Goal: Task Accomplishment & Management: Use online tool/utility

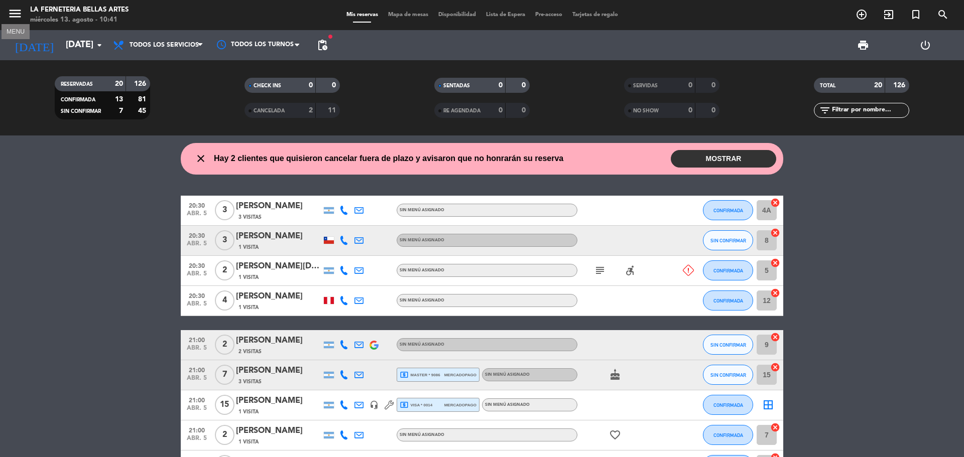
click at [16, 11] on icon "menu" at bounding box center [15, 13] width 15 height 15
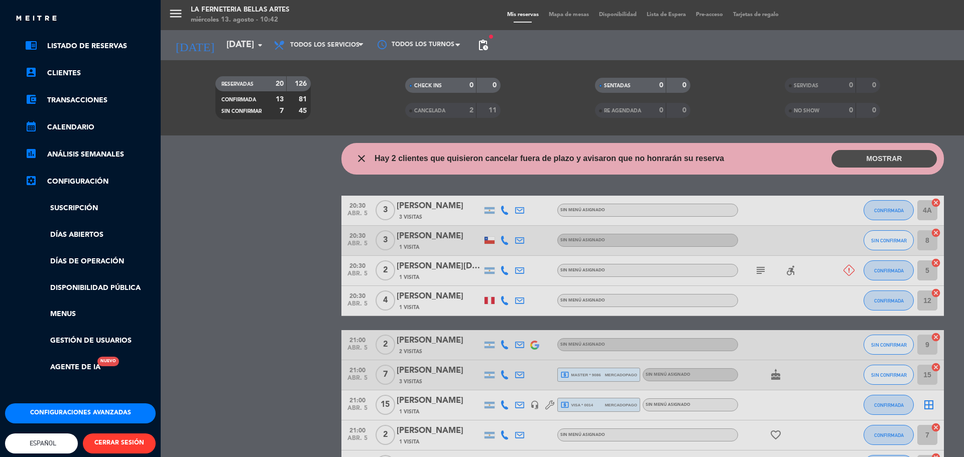
scroll to position [50, 0]
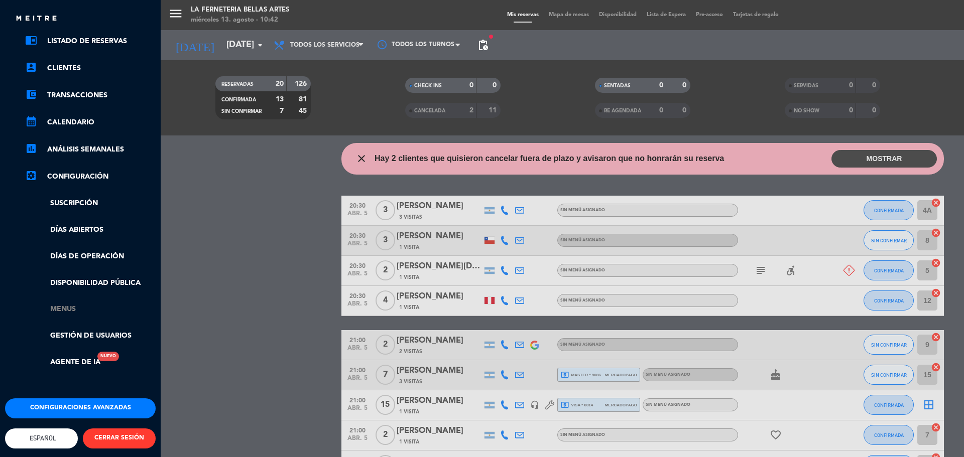
click at [61, 311] on link "Menus" at bounding box center [90, 310] width 131 height 12
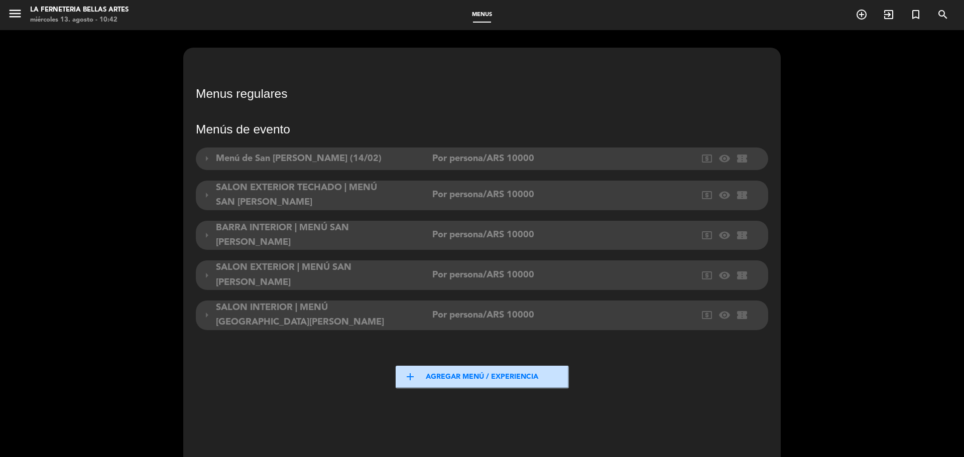
click at [442, 372] on button "add Agregar menú / experiencia" at bounding box center [482, 377] width 173 height 23
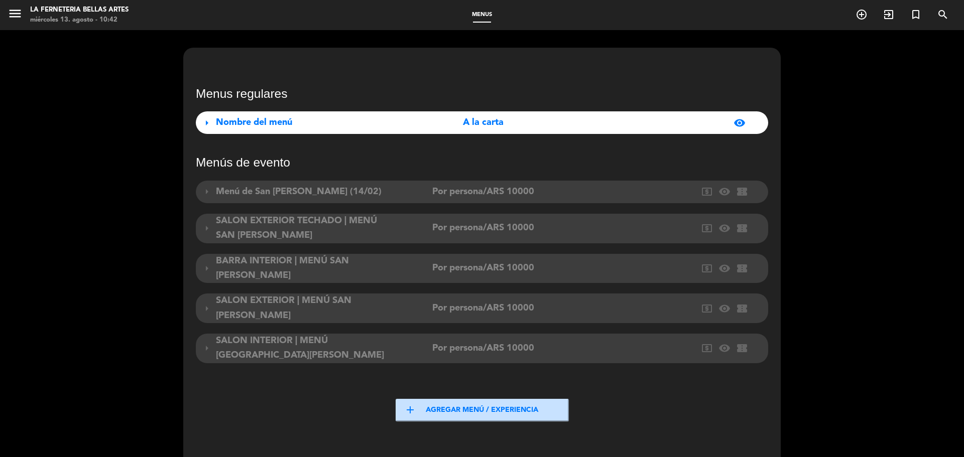
click at [232, 125] on span "Nombre del menú" at bounding box center [254, 122] width 76 height 9
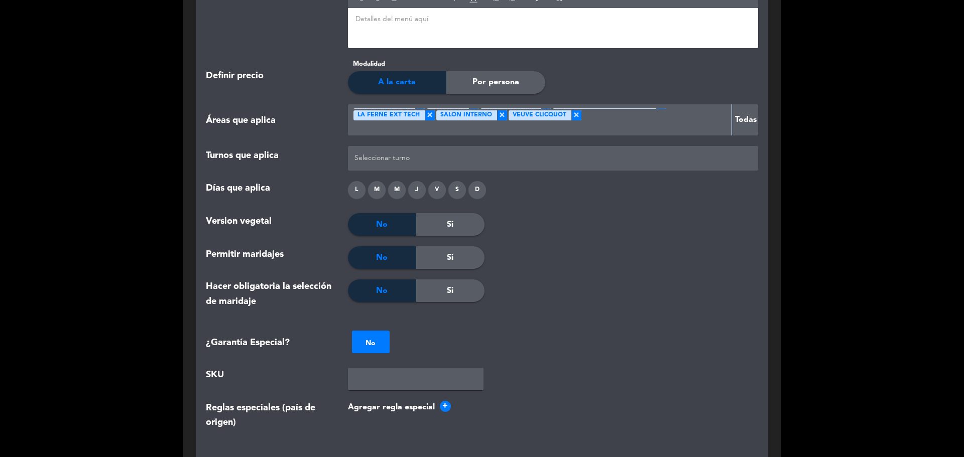
scroll to position [904, 0]
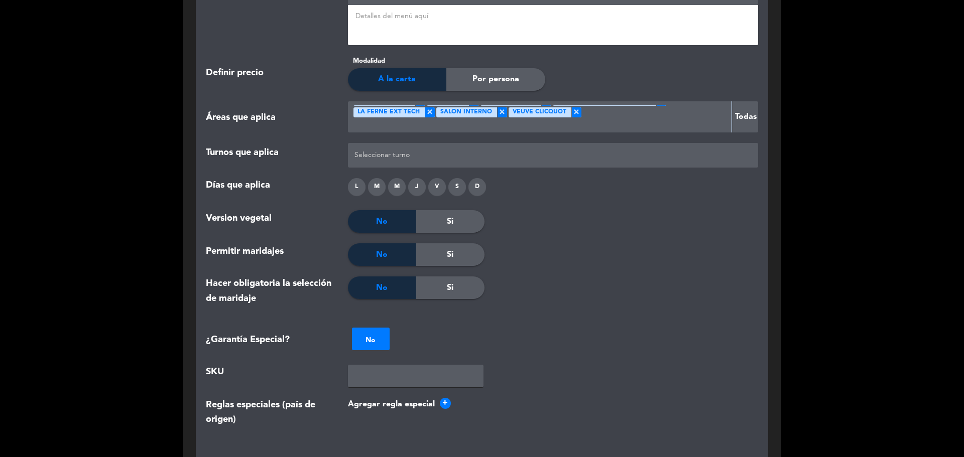
click at [397, 84] on span "A la carta" at bounding box center [397, 79] width 38 height 13
click at [497, 75] on span "Por persona" at bounding box center [495, 79] width 47 height 13
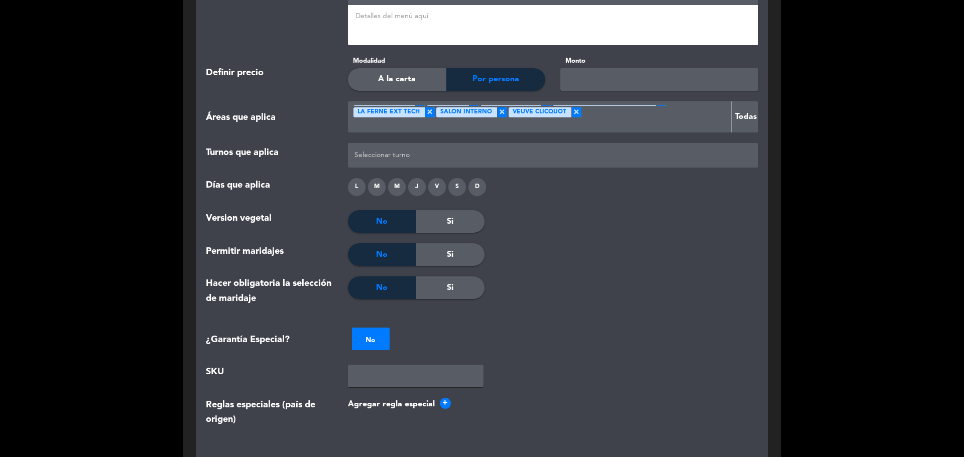
click at [431, 82] on div "A la carta" at bounding box center [397, 79] width 99 height 23
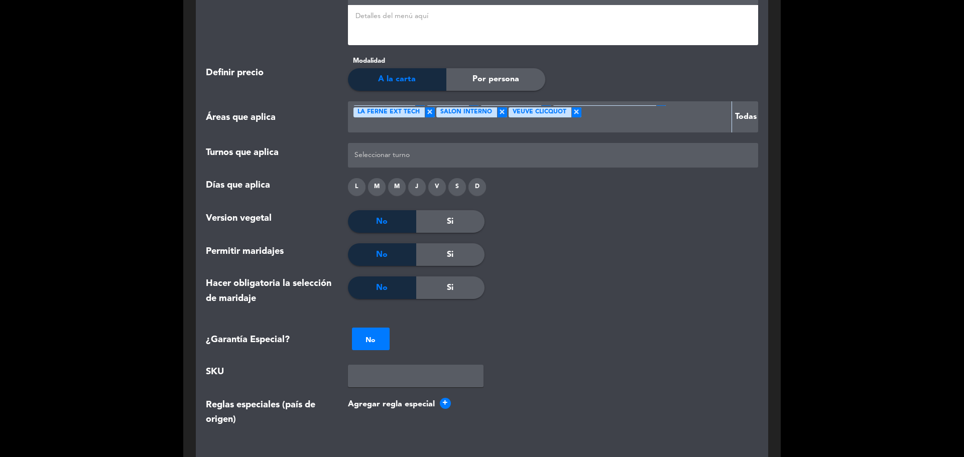
scroll to position [954, 0]
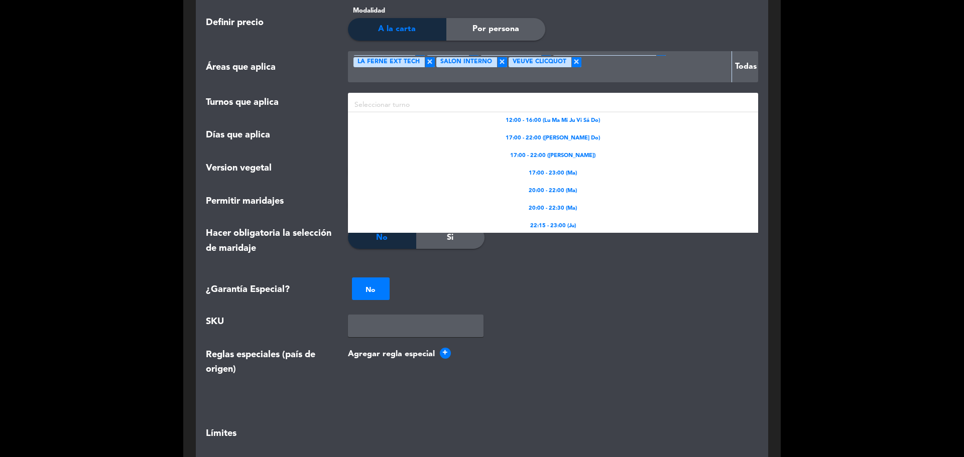
click at [357, 105] on div at bounding box center [553, 105] width 403 height 17
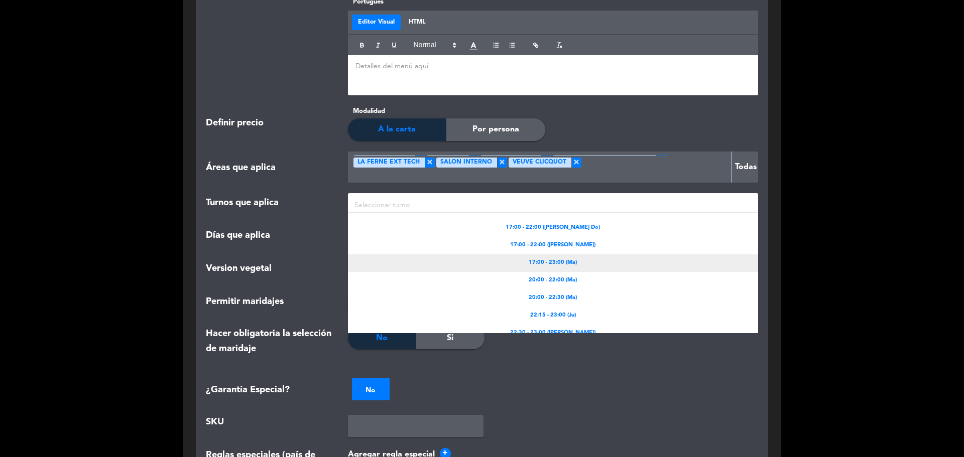
scroll to position [38, 0]
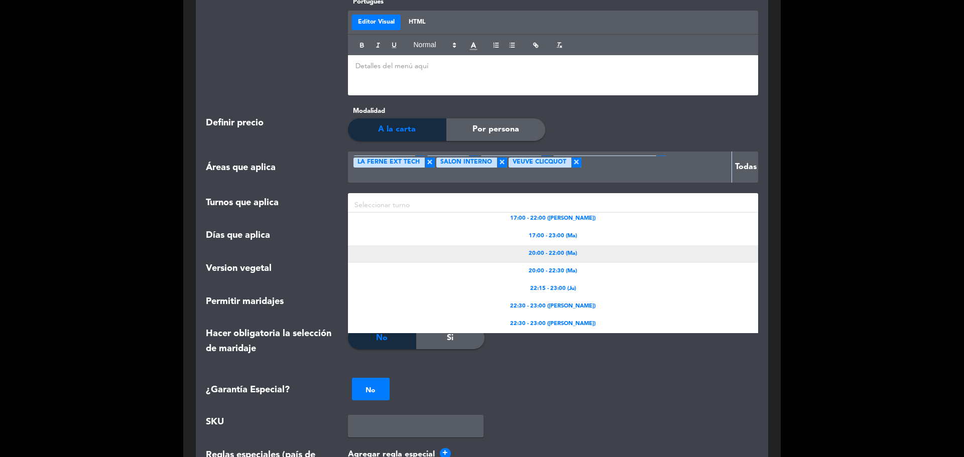
click at [554, 252] on span "20:00 - 22:00 (Ma)" at bounding box center [553, 254] width 48 height 9
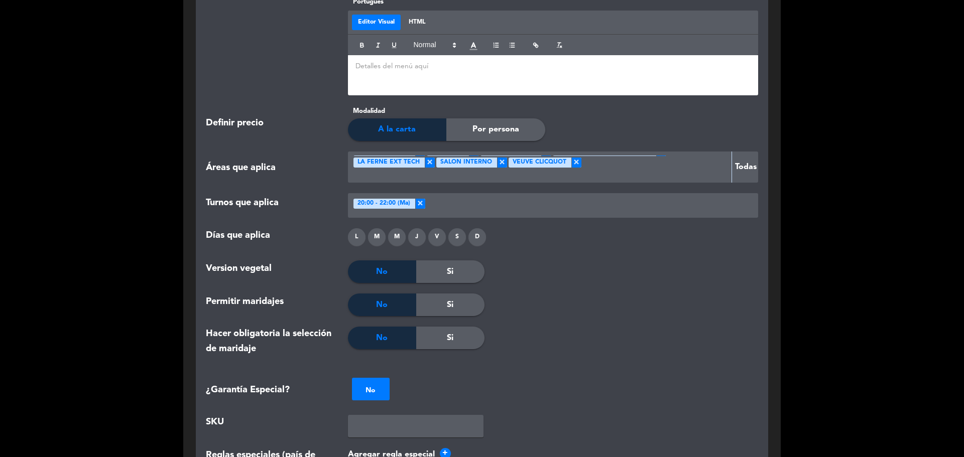
click at [553, 296] on div at bounding box center [552, 305] width 137 height 23
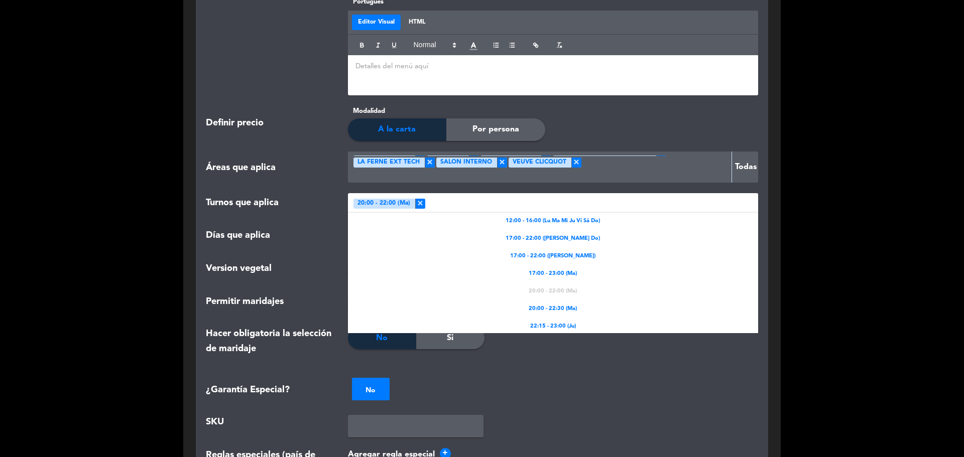
click at [387, 206] on span "20:00 - 22:00 (Ma)" at bounding box center [383, 204] width 53 height 10
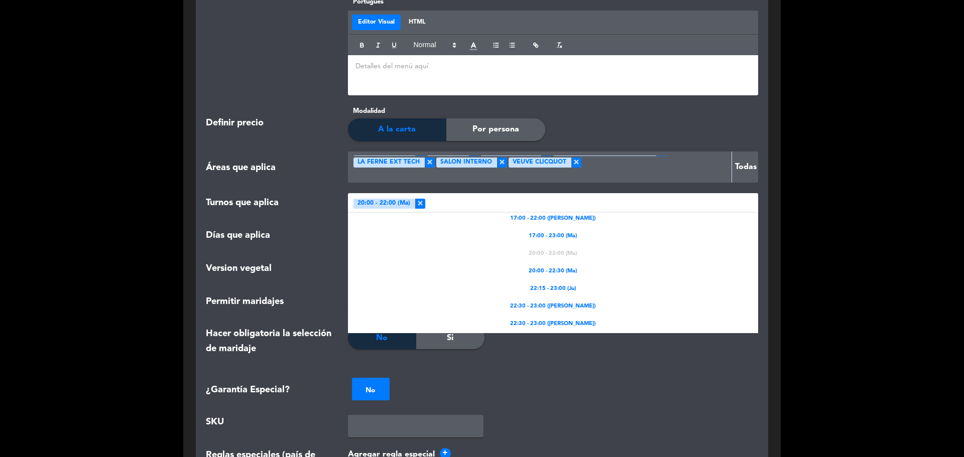
click at [615, 344] on div at bounding box center [552, 345] width 137 height 37
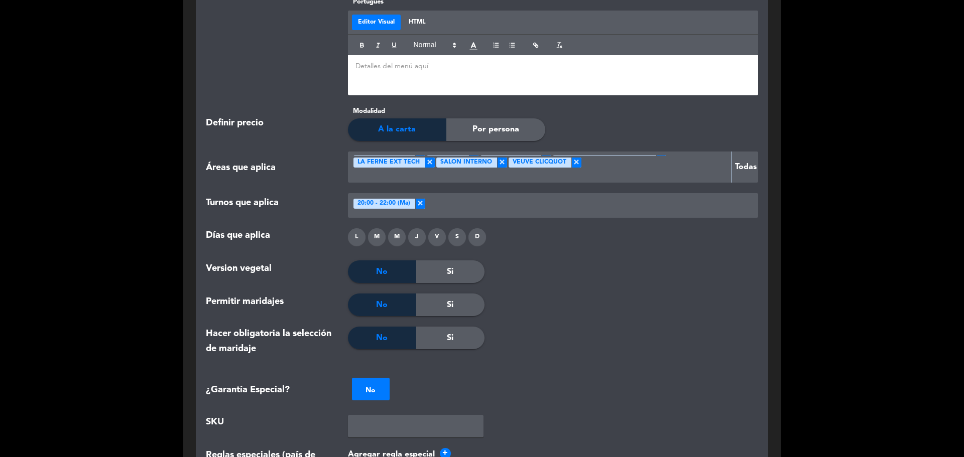
click at [425, 248] on div "L M M J V S D" at bounding box center [553, 239] width 426 height 22
click at [426, 240] on div "L M M J V S D" at bounding box center [553, 239] width 426 height 22
click at [416, 240] on div "J" at bounding box center [417, 237] width 18 height 18
click at [434, 239] on div "V" at bounding box center [437, 237] width 18 height 18
click at [448, 238] on div "L M M J V S D" at bounding box center [553, 239] width 426 height 22
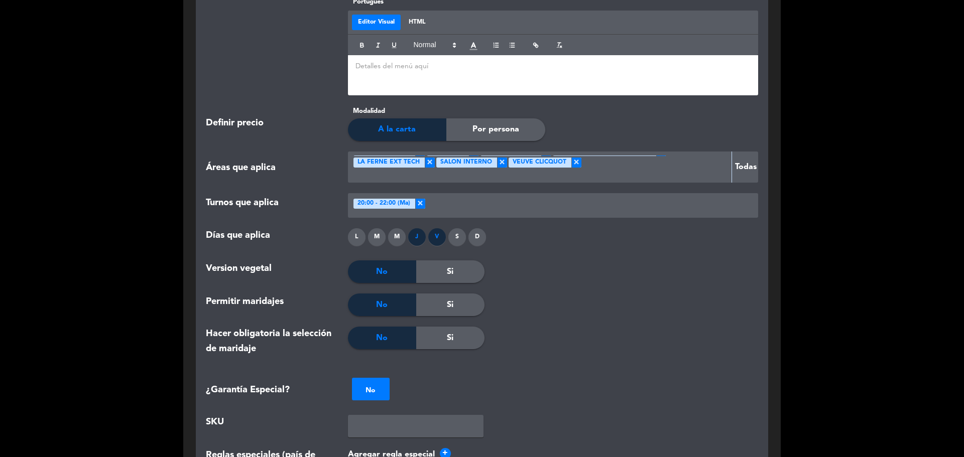
click at [473, 240] on div "D" at bounding box center [477, 237] width 18 height 18
click at [456, 240] on div "S" at bounding box center [457, 237] width 18 height 18
click at [396, 244] on div "M" at bounding box center [397, 237] width 18 height 18
click at [374, 245] on div "M" at bounding box center [377, 237] width 18 height 18
click at [358, 239] on div "L" at bounding box center [357, 237] width 18 height 18
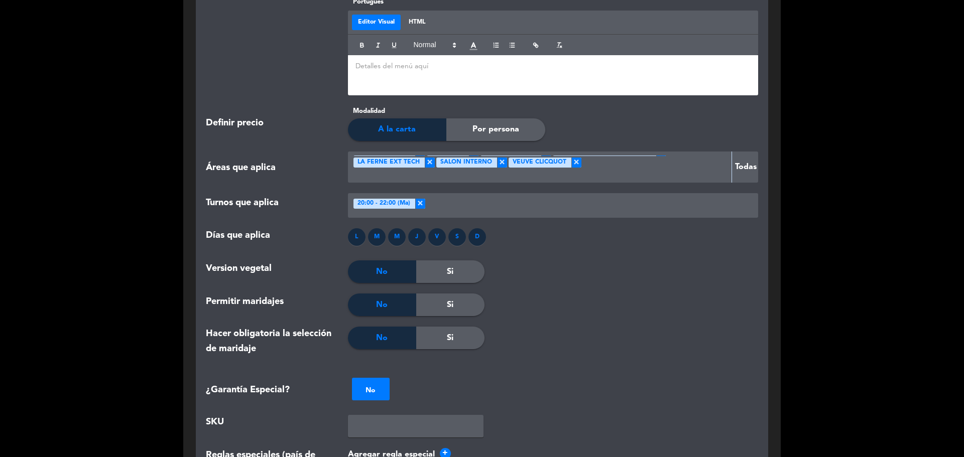
click at [560, 250] on div "L M M J V S D" at bounding box center [553, 239] width 426 height 22
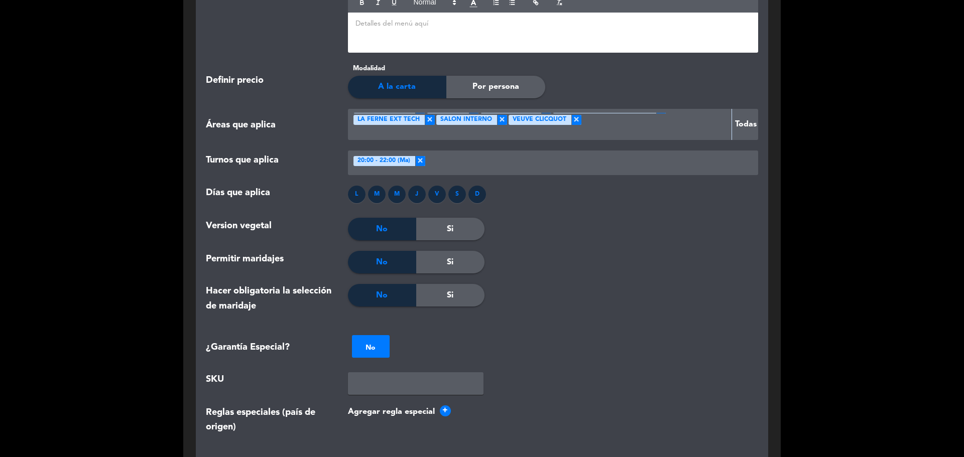
scroll to position [904, 0]
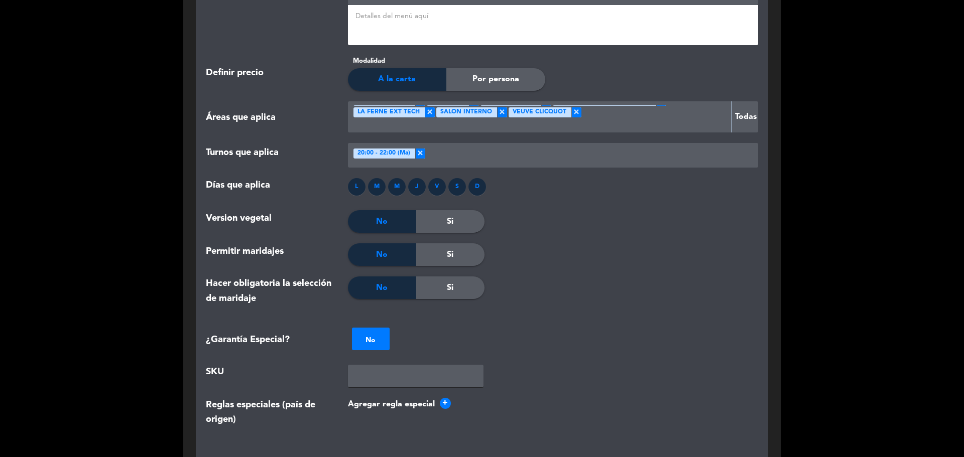
click at [442, 227] on div "Si" at bounding box center [450, 221] width 68 height 23
click at [460, 261] on div "Si" at bounding box center [450, 255] width 68 height 23
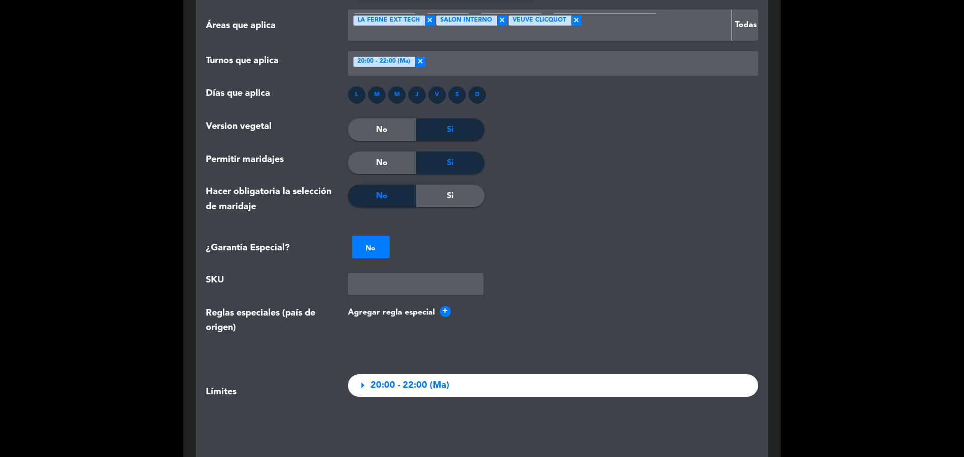
scroll to position [1004, 0]
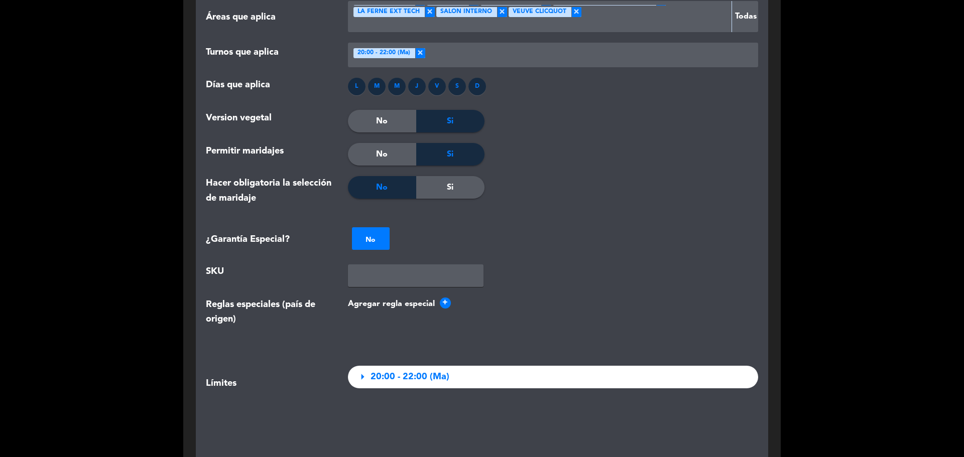
click at [371, 240] on div at bounding box center [371, 239] width 38 height 12
click at [378, 261] on div "credit_card" at bounding box center [371, 258] width 38 height 18
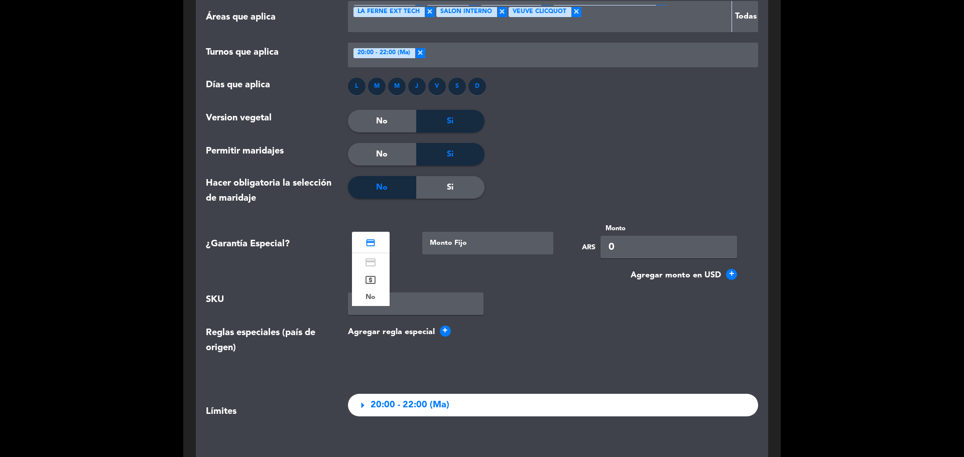
click at [370, 248] on div at bounding box center [371, 242] width 38 height 12
click at [366, 284] on icon "local_atm" at bounding box center [371, 280] width 12 height 12
click at [377, 253] on div "NO local_atm ×" at bounding box center [371, 243] width 38 height 23
click at [376, 303] on div "No" at bounding box center [371, 298] width 38 height 18
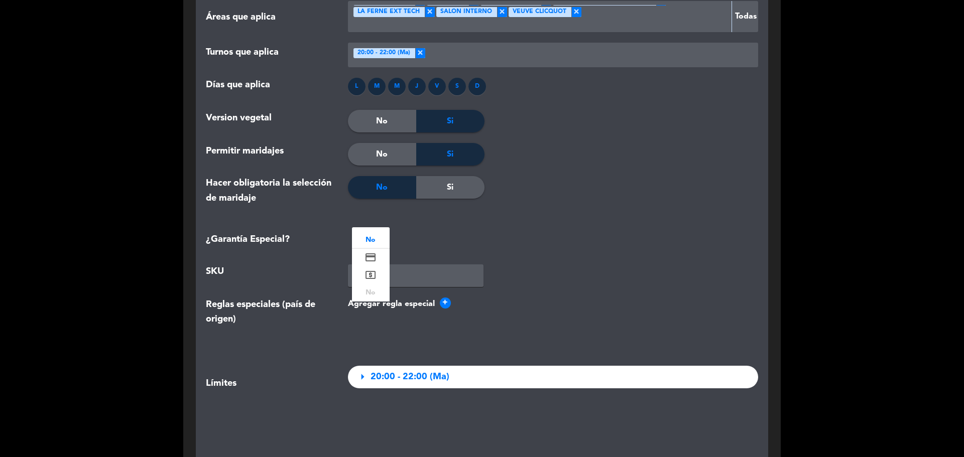
click at [377, 242] on div at bounding box center [371, 239] width 38 height 12
click at [374, 257] on icon "credit_card" at bounding box center [371, 258] width 12 height 12
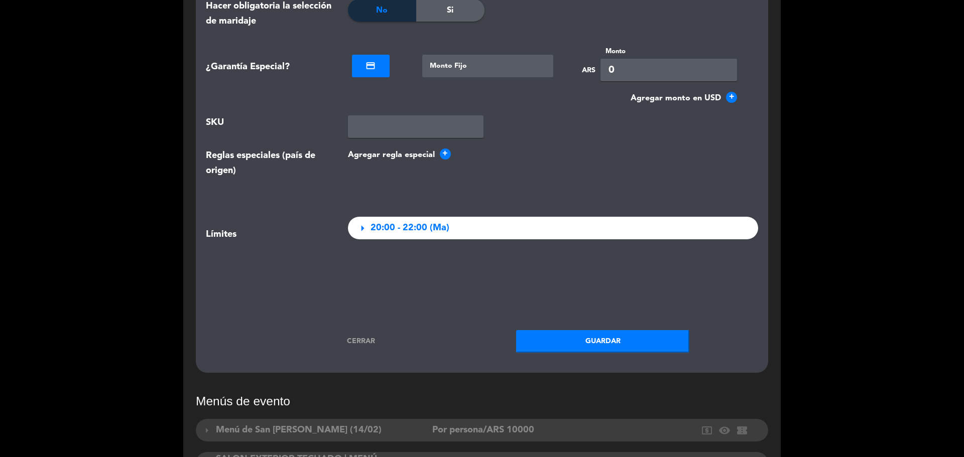
scroll to position [1205, 0]
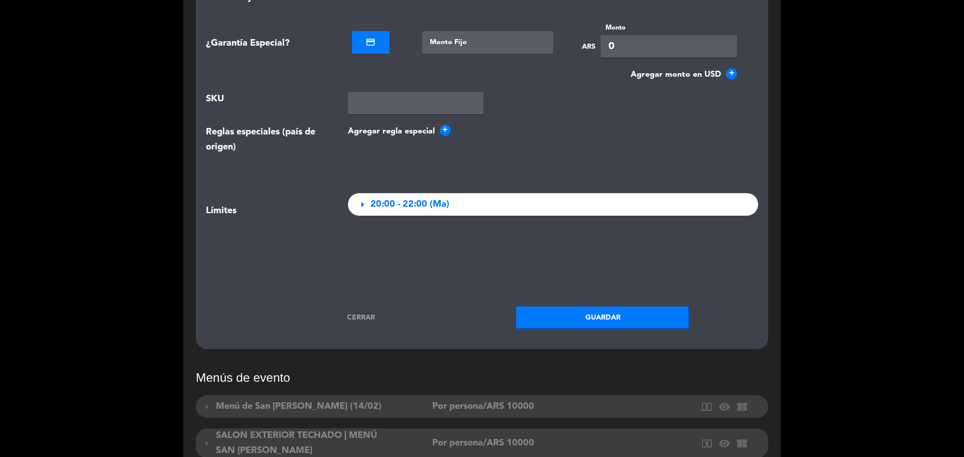
click at [360, 208] on span "arrow_right" at bounding box center [362, 205] width 14 height 14
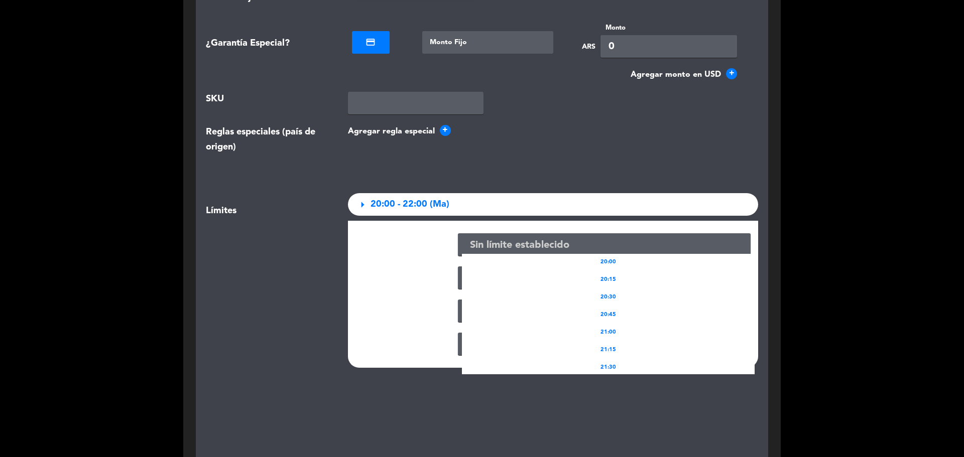
click at [559, 250] on div "Sin límite establecido" at bounding box center [560, 245] width 196 height 17
click at [458, 251] on ng-select "Sin límite establecido 20:00 20:15 20:30 20:45 21:00 21:15 21:30 21:45 22:00" at bounding box center [604, 244] width 293 height 23
click at [431, 256] on div at bounding box center [399, 244] width 102 height 23
click at [396, 277] on div at bounding box center [399, 278] width 102 height 23
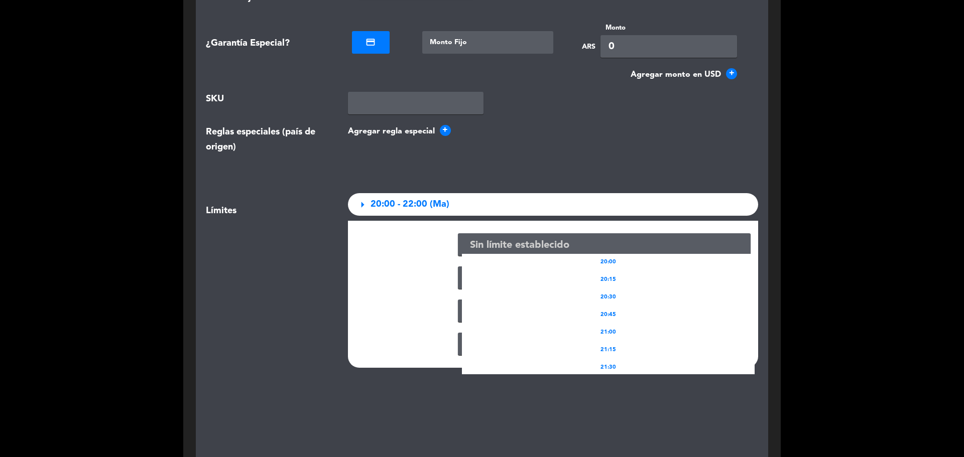
click at [407, 318] on div at bounding box center [399, 311] width 102 height 23
click at [536, 270] on div "20:00" at bounding box center [608, 263] width 293 height 18
drag, startPoint x: 591, startPoint y: 270, endPoint x: 600, endPoint y: 270, distance: 9.5
click at [592, 270] on div "20:00" at bounding box center [608, 263] width 293 height 18
click at [625, 291] on div "20:30" at bounding box center [608, 298] width 293 height 18
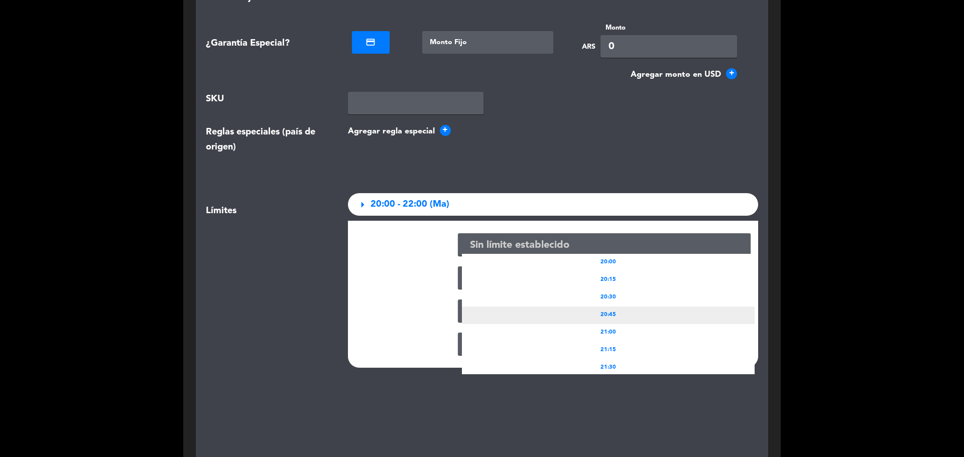
click at [619, 310] on div "20:45" at bounding box center [608, 316] width 293 height 18
click at [617, 338] on div "21:00" at bounding box center [608, 333] width 293 height 18
click at [421, 217] on menu-timeslot "arrow_right 20:00 - 22:00 (Ma) Sin límite establecido 20:00 20:15 20:30 20:45 2…" at bounding box center [553, 280] width 411 height 175
click at [395, 211] on span "20:00 - 22:00 (Ma)" at bounding box center [410, 204] width 79 height 15
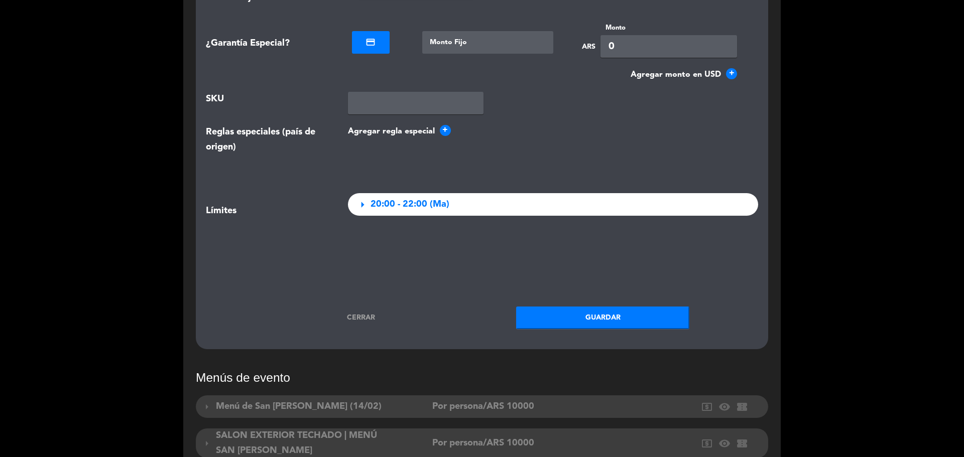
click at [357, 205] on span "arrow_right" at bounding box center [362, 205] width 14 height 14
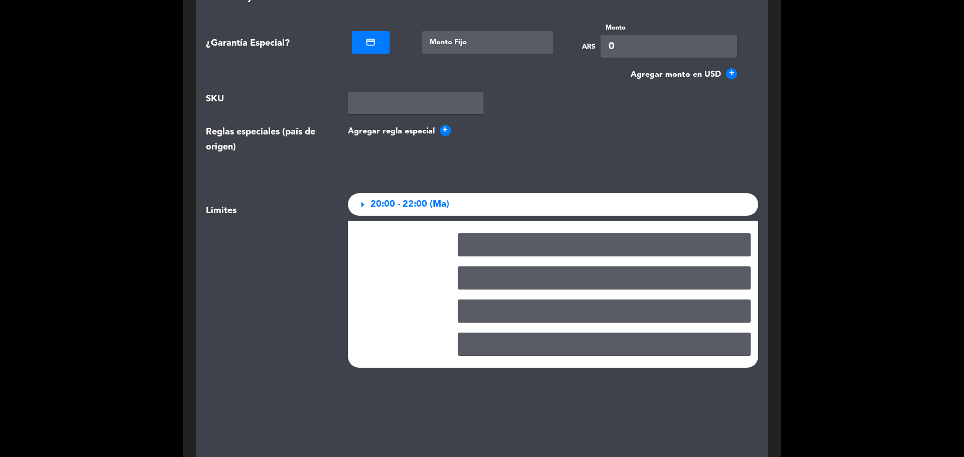
click at [506, 245] on div at bounding box center [560, 245] width 196 height 17
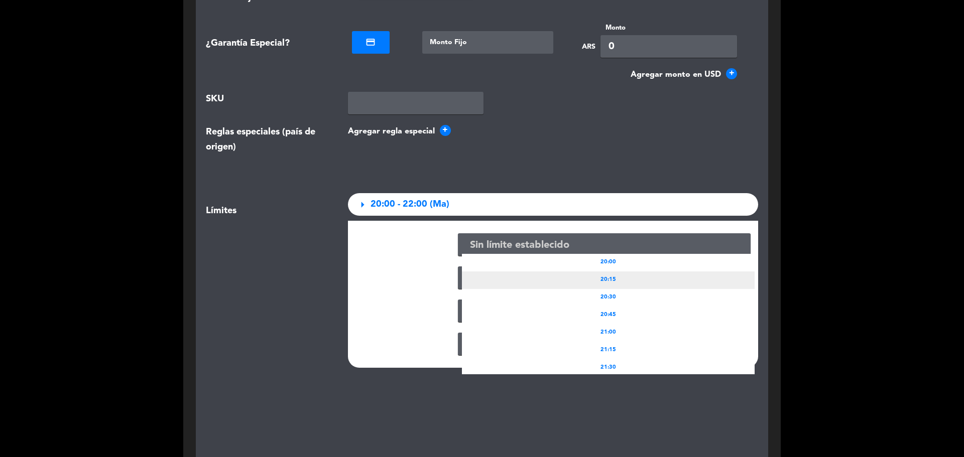
click at [509, 282] on div "20:15" at bounding box center [608, 281] width 293 height 18
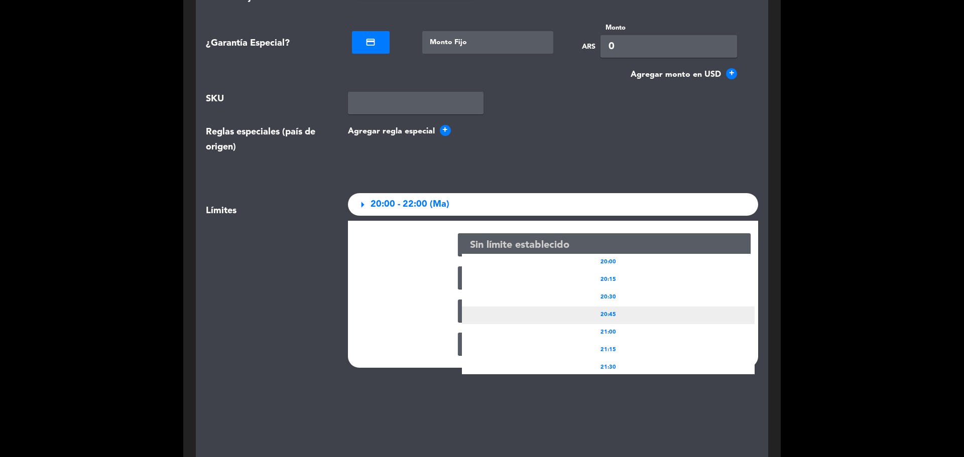
click at [524, 320] on div "20:45" at bounding box center [608, 316] width 293 height 18
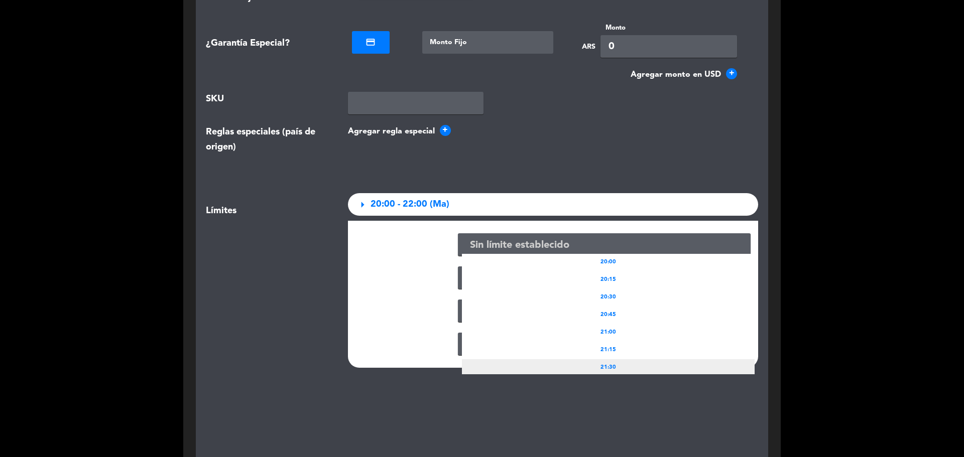
click at [529, 373] on div "21:30" at bounding box center [608, 368] width 293 height 18
click at [382, 314] on div at bounding box center [399, 311] width 102 height 23
click at [358, 200] on span "arrow_right" at bounding box center [362, 205] width 14 height 14
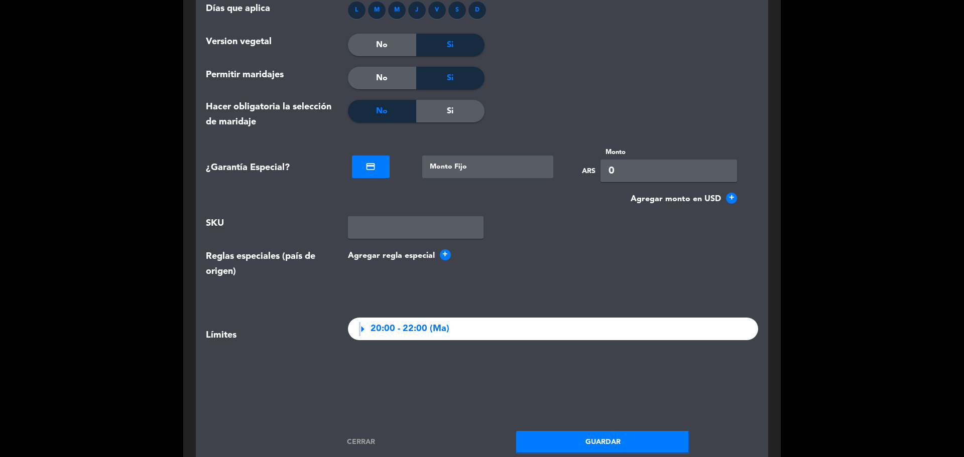
scroll to position [1054, 0]
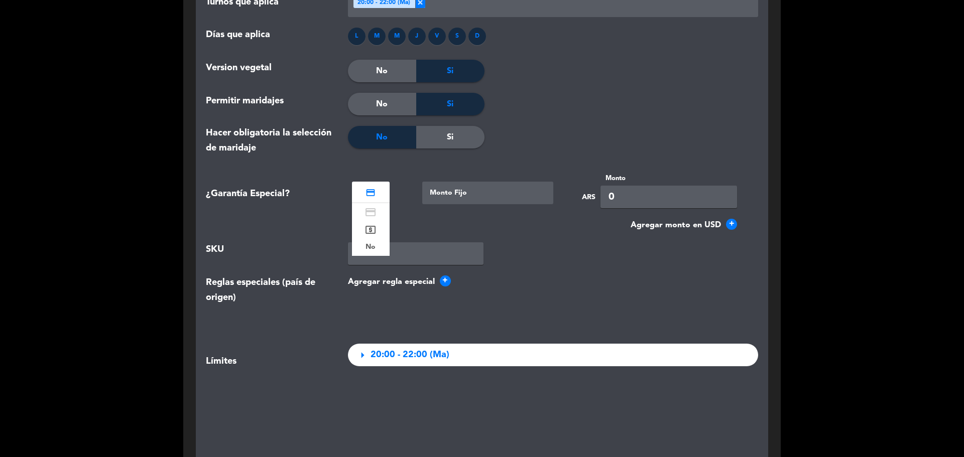
click at [374, 196] on div at bounding box center [371, 192] width 38 height 12
click at [369, 229] on icon "local_atm" at bounding box center [371, 230] width 12 height 12
click at [381, 218] on div "¿Garantía Especial? NO local_atm × Tipo de Garantía × Monto Fijo × ARS Monto 0" at bounding box center [481, 196] width 567 height 46
click at [379, 197] on div at bounding box center [371, 192] width 38 height 12
click at [369, 245] on b "No" at bounding box center [371, 247] width 10 height 12
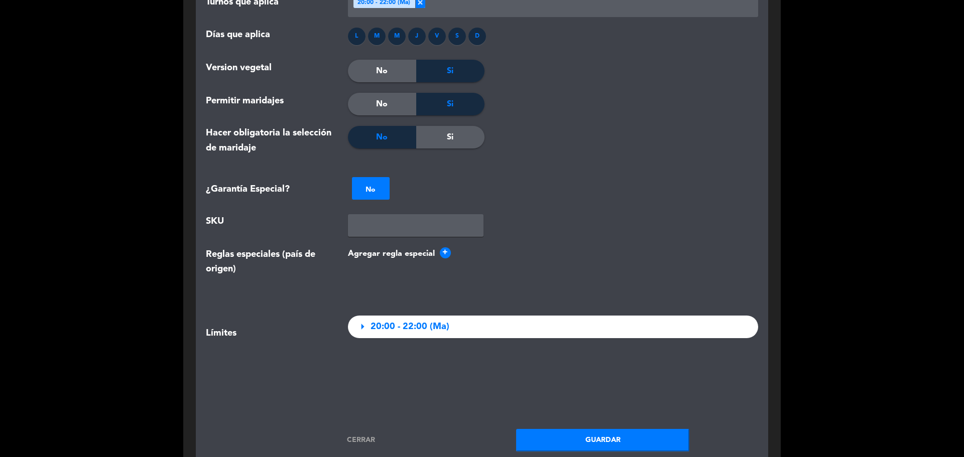
click at [418, 201] on div "NO No ×" at bounding box center [553, 188] width 411 height 31
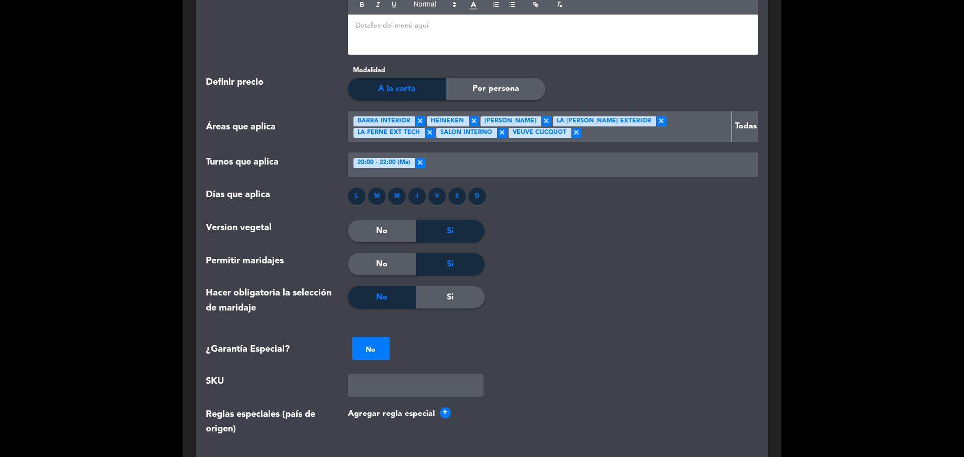
scroll to position [904, 0]
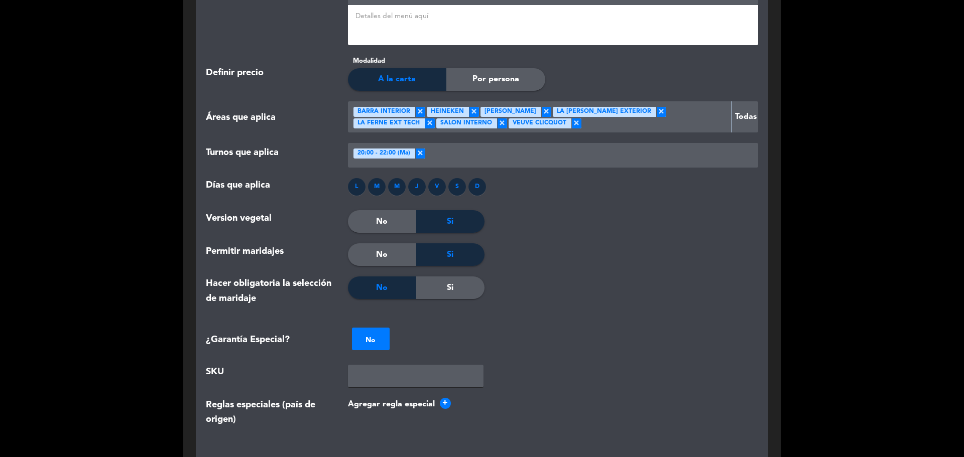
drag, startPoint x: 208, startPoint y: 120, endPoint x: 282, endPoint y: 118, distance: 74.3
click at [282, 118] on div "Áreas que aplica" at bounding box center [269, 116] width 142 height 31
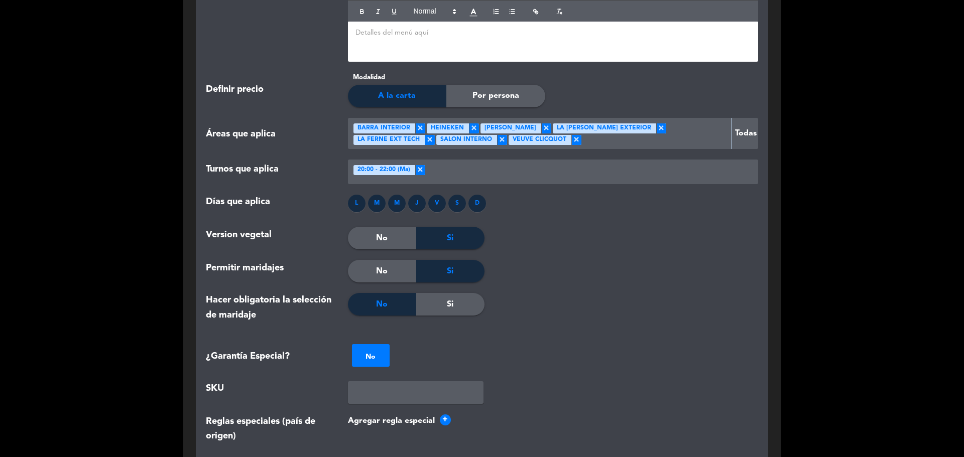
scroll to position [854, 0]
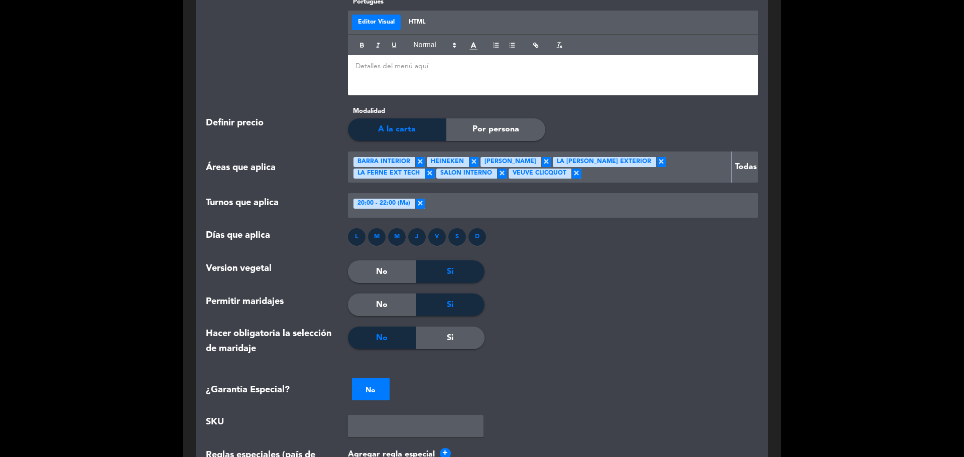
click at [569, 306] on div at bounding box center [552, 305] width 137 height 23
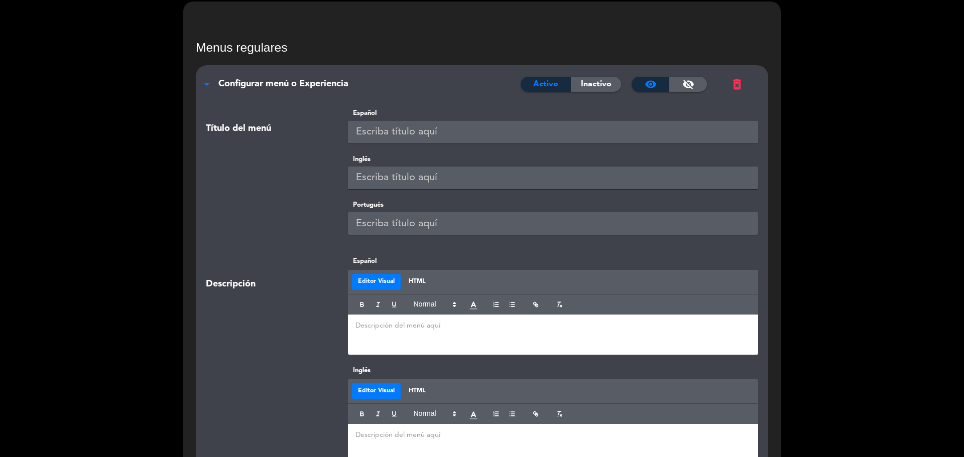
scroll to position [0, 0]
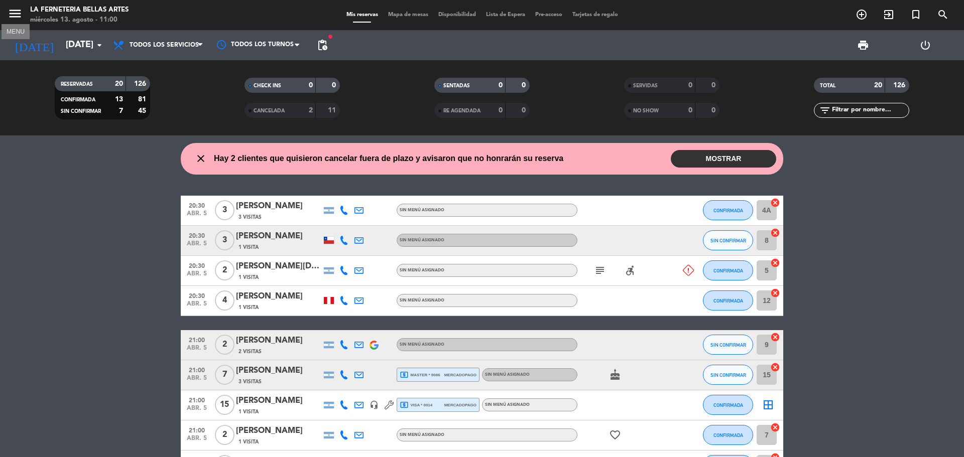
click at [17, 13] on icon "menu" at bounding box center [15, 13] width 15 height 15
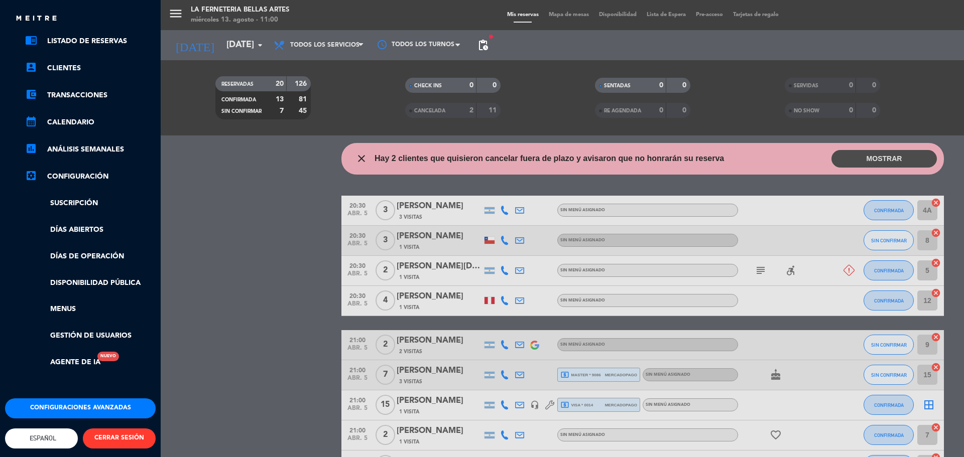
click at [212, 186] on div "menu La Ferneteria Bellas Artes [DATE] 13. agosto - 11:00 Mis reservas Mapa de …" at bounding box center [643, 228] width 964 height 457
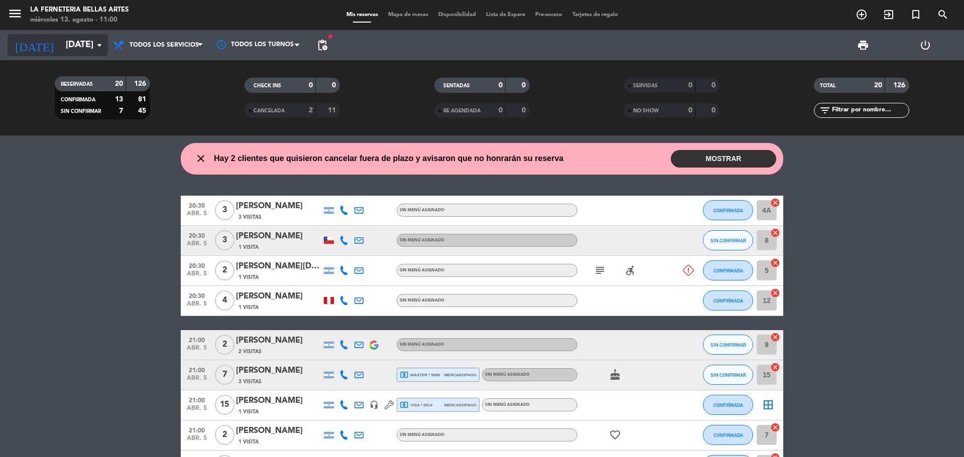
click at [70, 46] on input "[DATE]" at bounding box center [119, 45] width 116 height 20
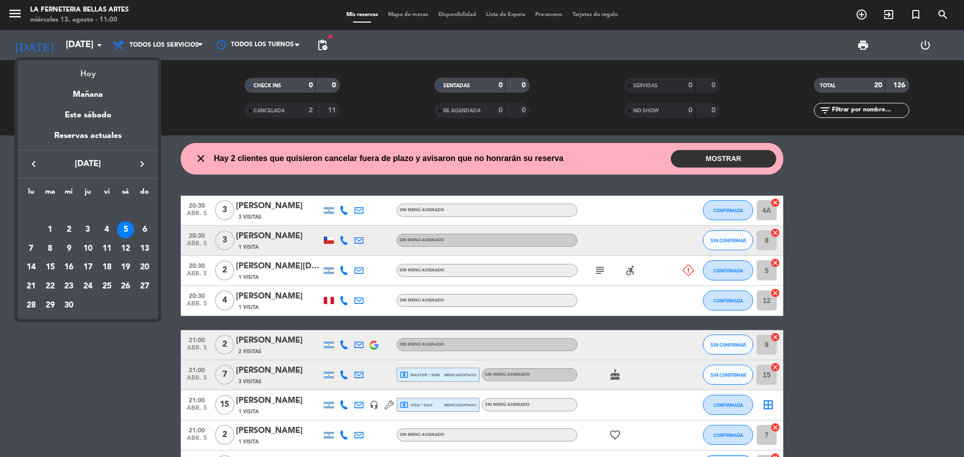
click at [90, 77] on div "Hoy" at bounding box center [88, 70] width 141 height 21
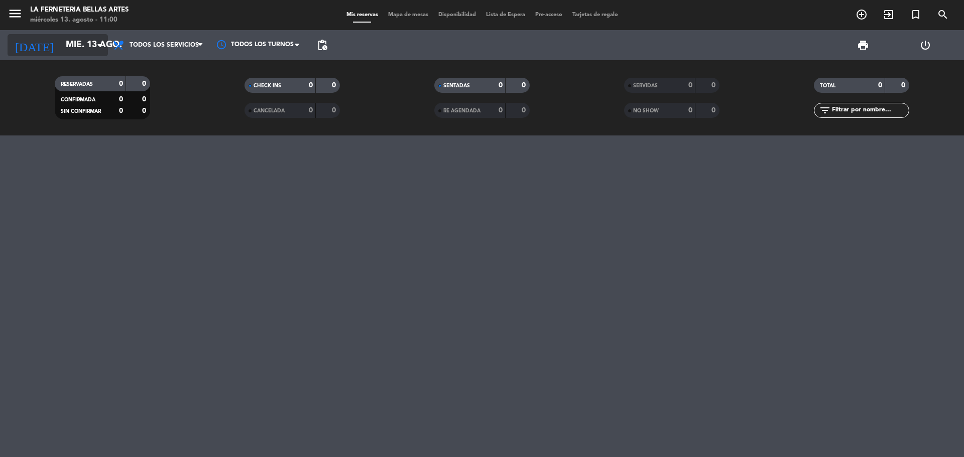
click at [68, 49] on input "mié. 13 ago." at bounding box center [119, 45] width 116 height 20
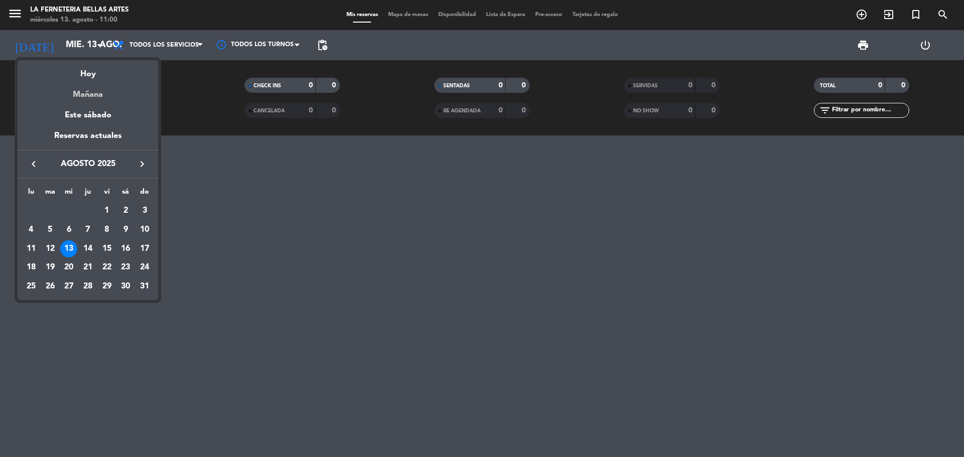
click at [83, 88] on div "Mañana" at bounding box center [88, 91] width 141 height 21
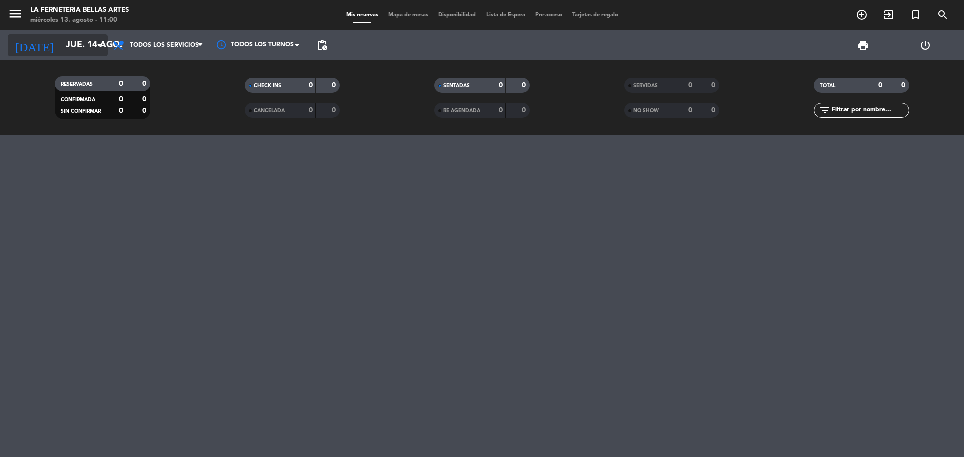
click at [75, 44] on input "jue. 14 ago." at bounding box center [119, 45] width 116 height 20
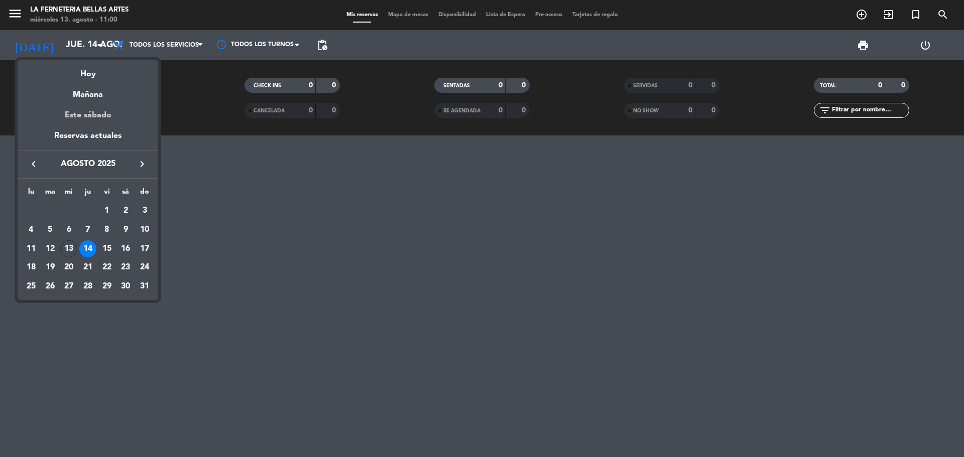
click at [92, 116] on div "Este sábado" at bounding box center [88, 115] width 141 height 28
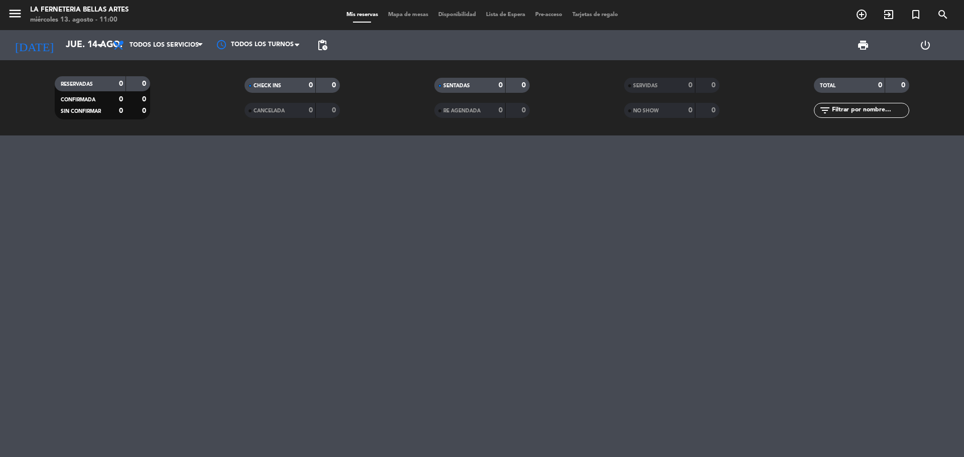
type input "sáb. 16 ago."
click at [15, 19] on icon "menu" at bounding box center [15, 13] width 15 height 15
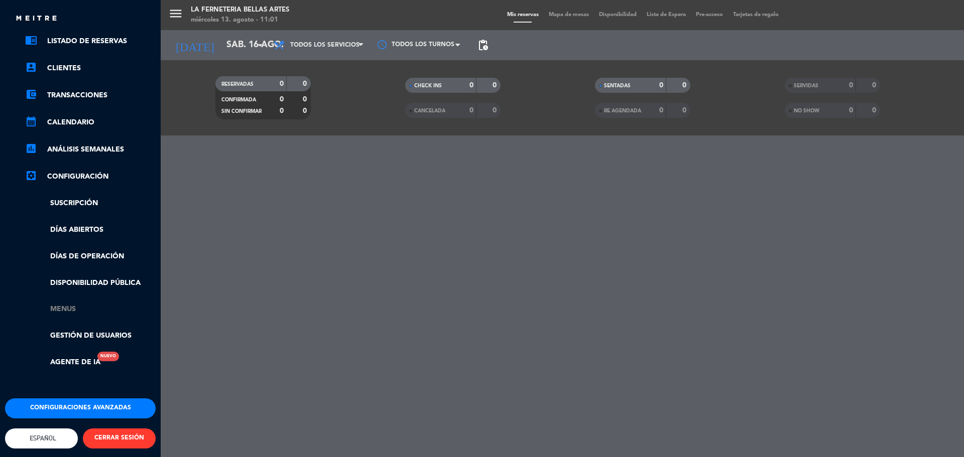
click at [55, 307] on link "Menus" at bounding box center [90, 310] width 131 height 12
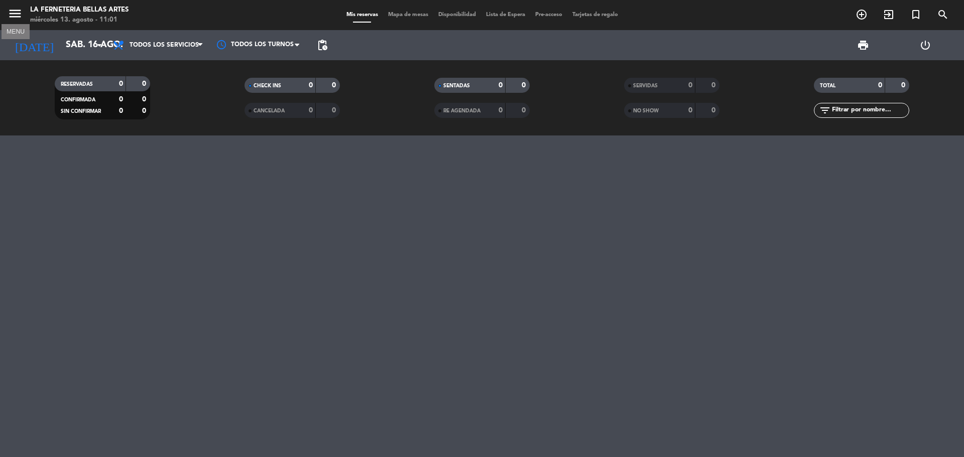
click at [8, 17] on icon "menu" at bounding box center [15, 13] width 15 height 15
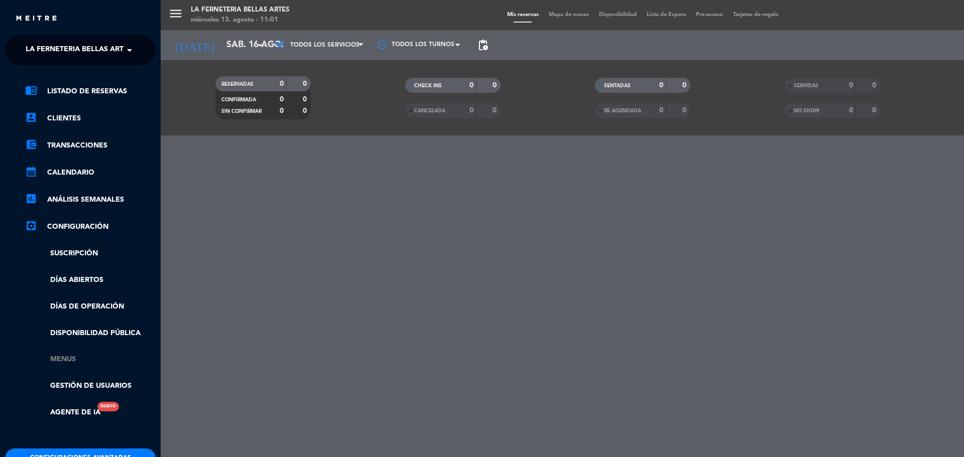
click at [70, 359] on link "Menus" at bounding box center [90, 360] width 131 height 12
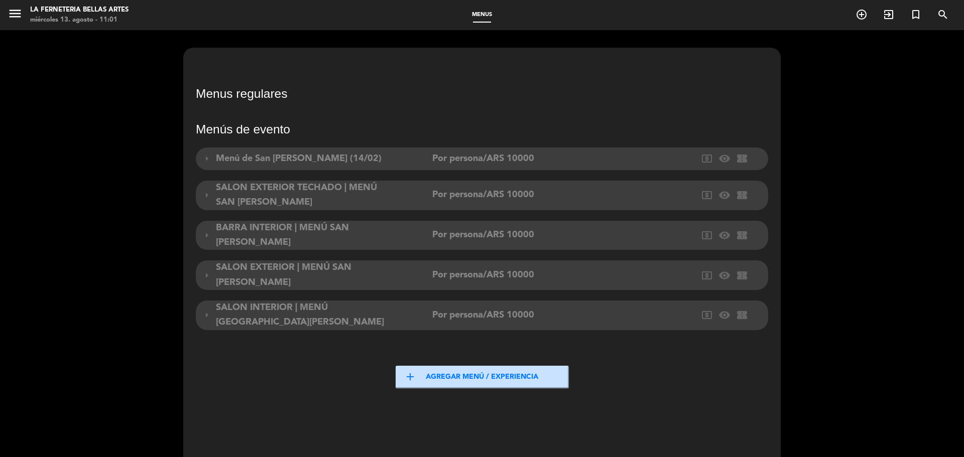
click at [430, 377] on button "add Agregar menú / experiencia" at bounding box center [482, 377] width 173 height 23
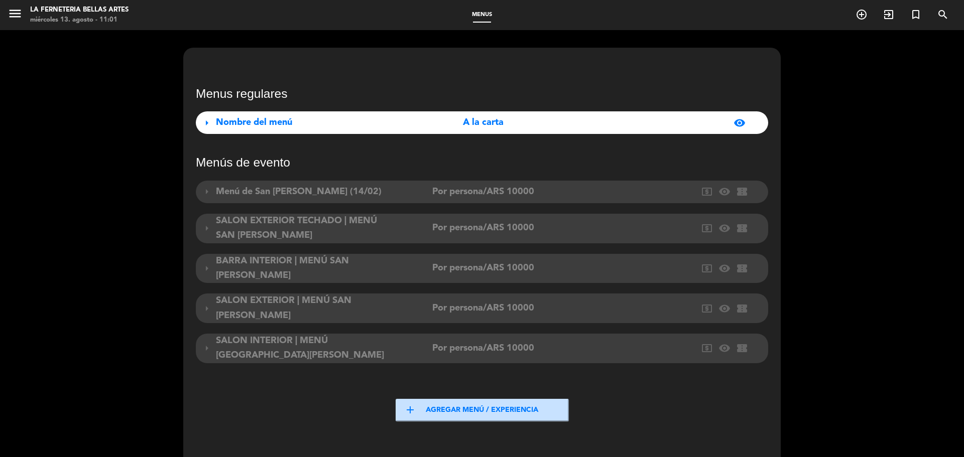
click at [203, 122] on span "arrow_right" at bounding box center [207, 123] width 12 height 12
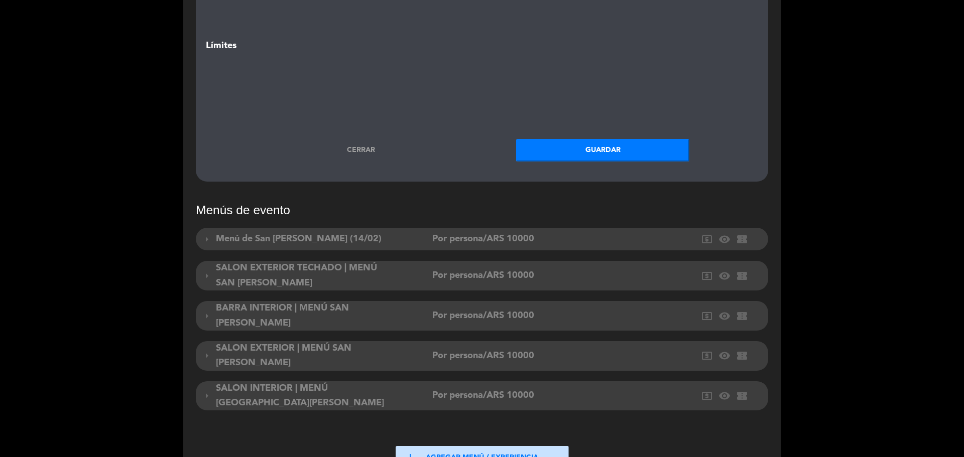
scroll to position [1456, 0]
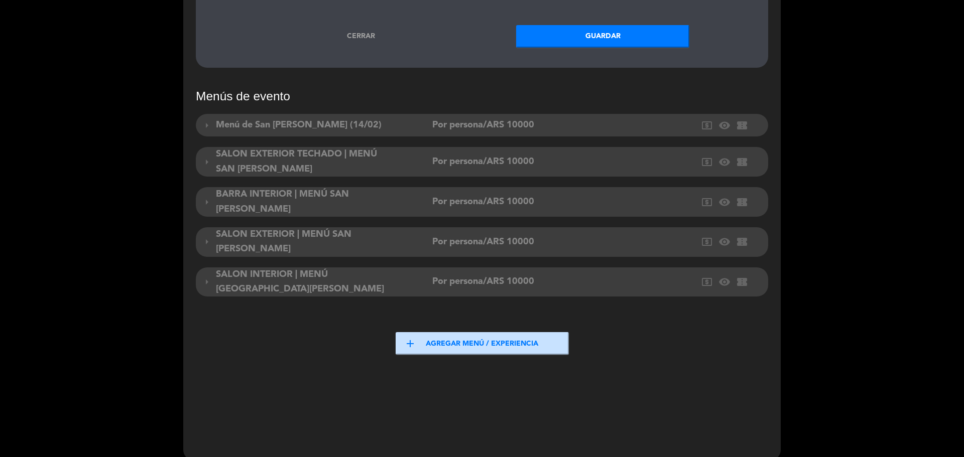
click at [298, 125] on span "Menú de San [PERSON_NAME] (14/02)" at bounding box center [299, 124] width 166 height 9
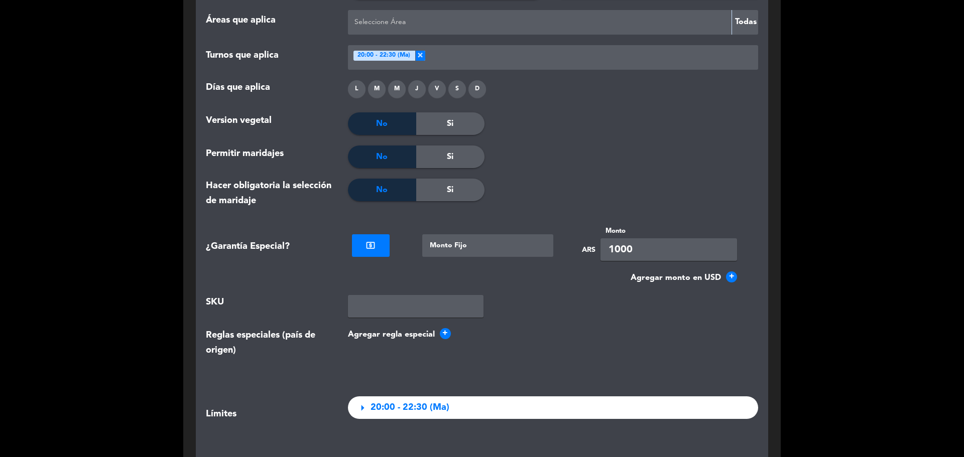
scroll to position [2460, 0]
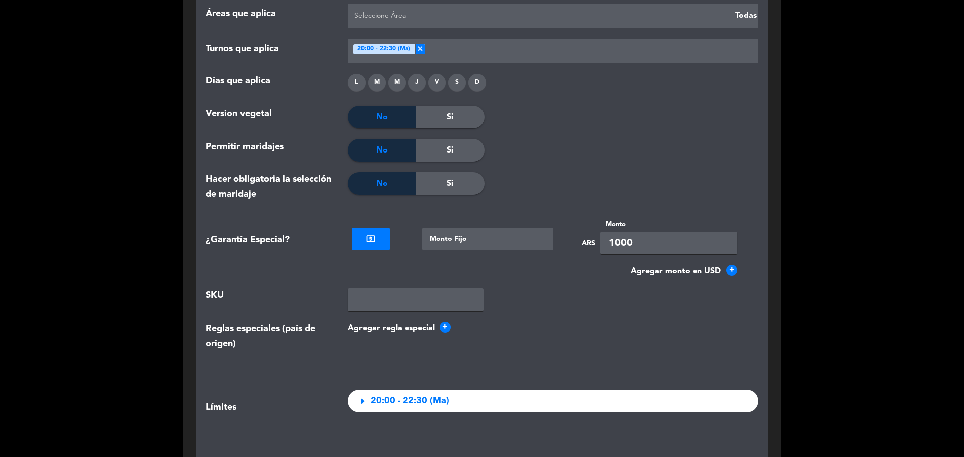
click at [365, 239] on div at bounding box center [371, 238] width 38 height 12
click at [331, 271] on div at bounding box center [269, 271] width 142 height 13
click at [333, 271] on div at bounding box center [269, 271] width 142 height 13
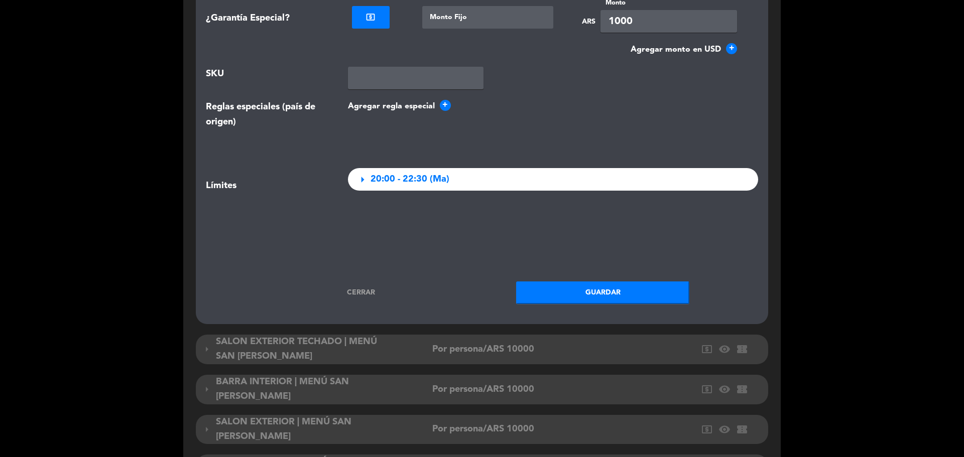
scroll to position [2761, 0]
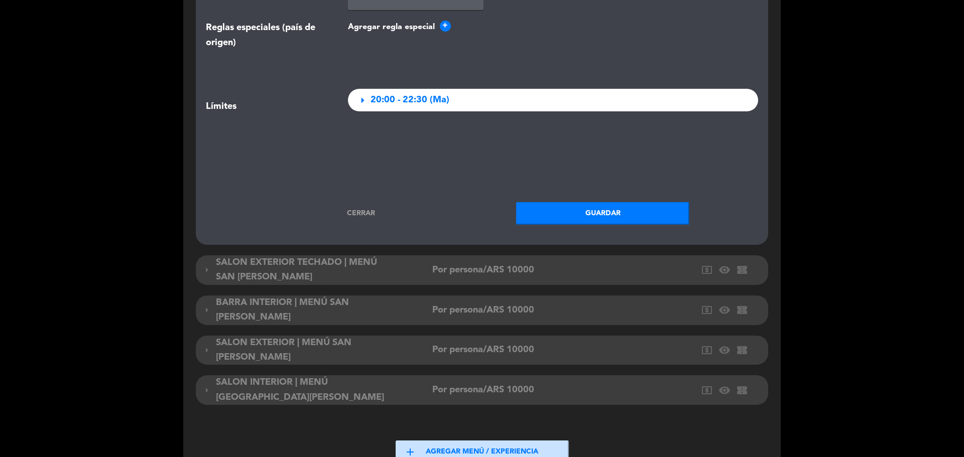
click at [358, 106] on span "arrow_right" at bounding box center [362, 100] width 14 height 14
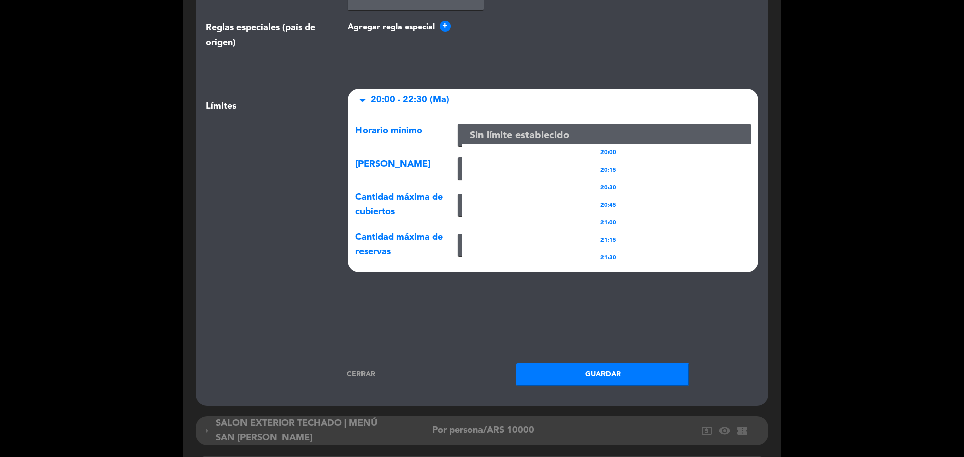
click at [479, 133] on input "text" at bounding box center [604, 136] width 285 height 17
click at [498, 99] on div "arrow_drop_down 20:00 - 22:30 (Ma)" at bounding box center [553, 100] width 411 height 23
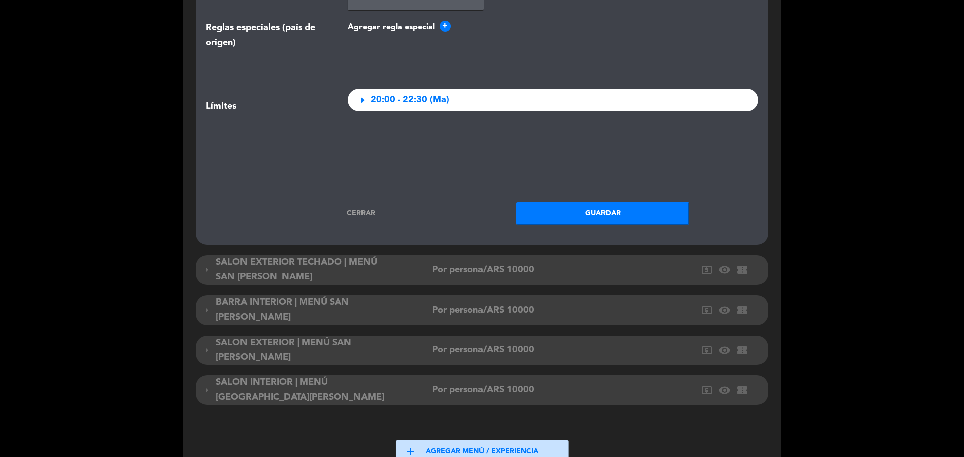
click at [368, 103] on span "arrow_right" at bounding box center [362, 100] width 14 height 14
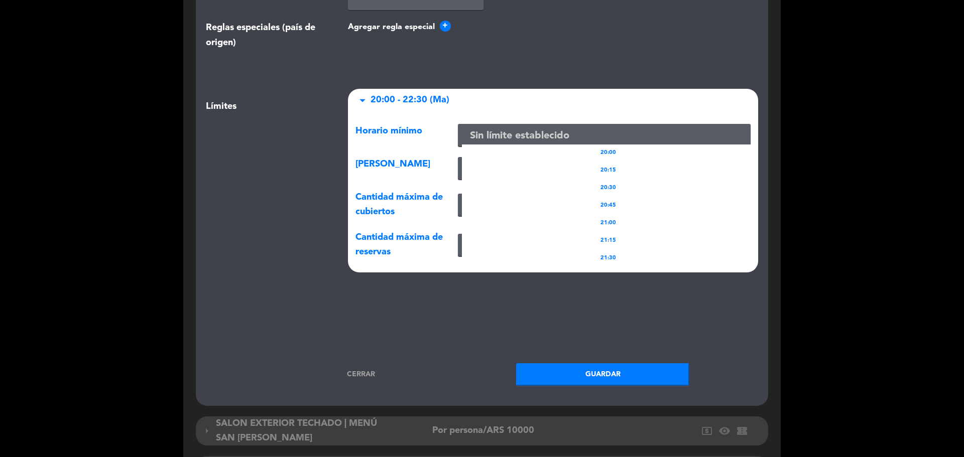
click at [507, 136] on input "text" at bounding box center [604, 136] width 285 height 17
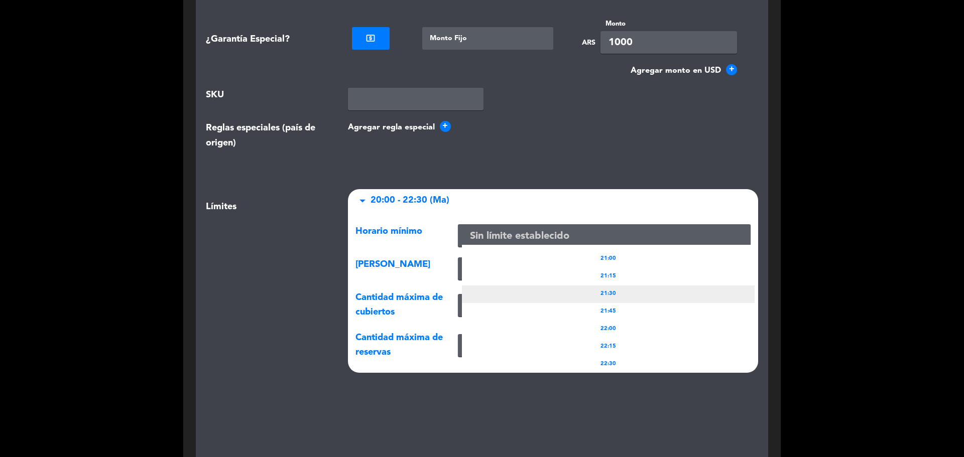
scroll to position [73, 0]
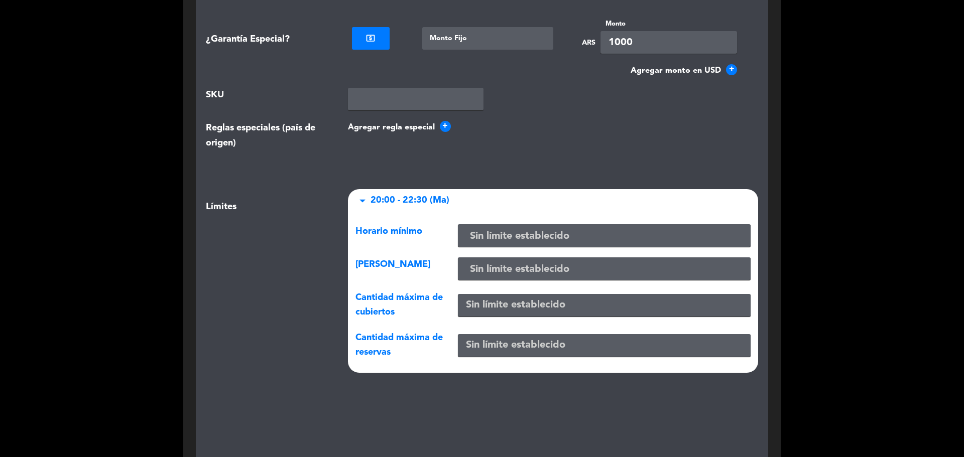
click at [545, 152] on div "Agregar regla especial +" at bounding box center [553, 139] width 426 height 37
click at [521, 236] on input "text" at bounding box center [604, 236] width 285 height 17
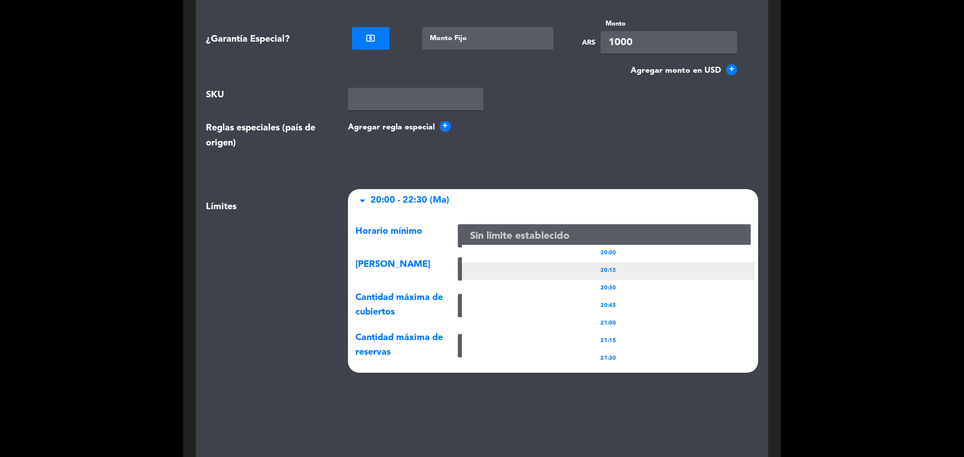
click at [585, 271] on div "20:15" at bounding box center [608, 272] width 293 height 18
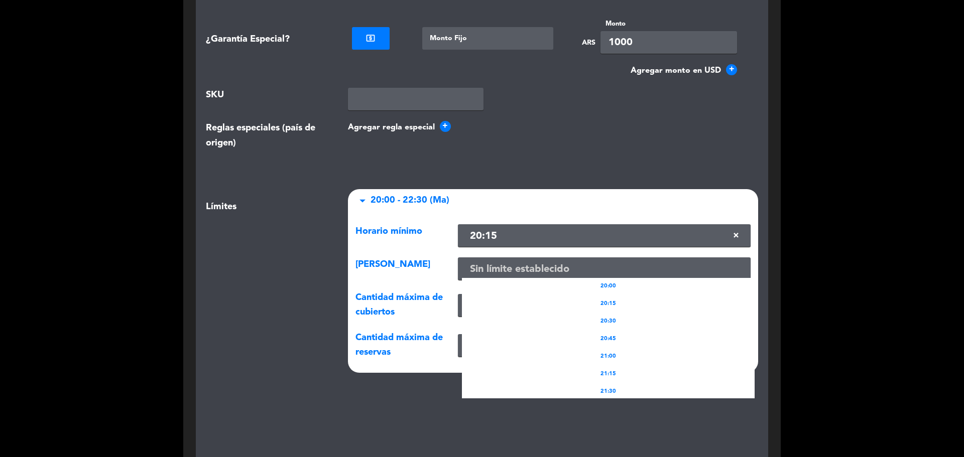
click at [480, 272] on input "text" at bounding box center [604, 270] width 285 height 17
click at [614, 289] on span "20:00" at bounding box center [608, 286] width 16 height 9
click at [595, 274] on input "text" at bounding box center [604, 270] width 285 height 17
click at [611, 374] on span "21:15" at bounding box center [608, 374] width 16 height 9
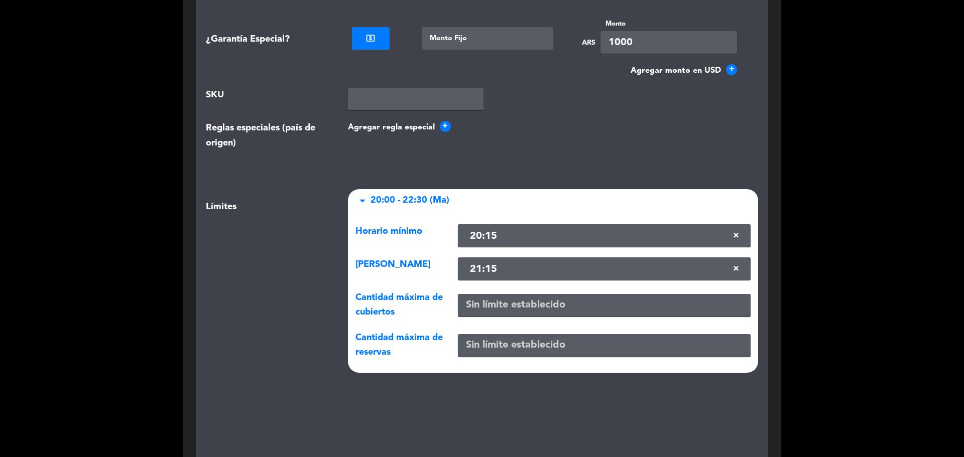
click at [504, 307] on input "number" at bounding box center [604, 305] width 293 height 23
click at [530, 308] on input "number" at bounding box center [604, 305] width 293 height 23
click at [432, 312] on div "Cantidad máxima de cubiertos" at bounding box center [399, 306] width 102 height 30
drag, startPoint x: 366, startPoint y: 306, endPoint x: 410, endPoint y: 312, distance: 45.1
click at [403, 310] on div "Cantidad máxima de cubiertos" at bounding box center [399, 306] width 102 height 30
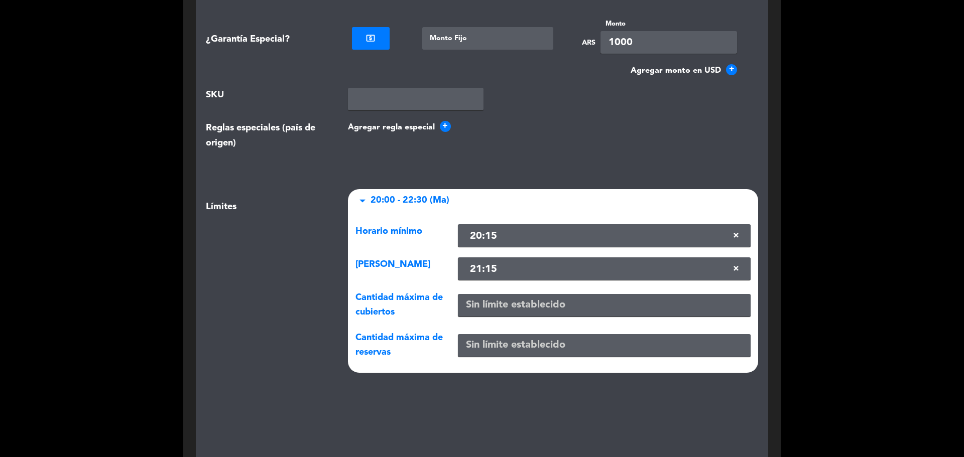
click at [410, 312] on div "Cantidad máxima de cubiertos" at bounding box center [399, 306] width 102 height 30
drag, startPoint x: 370, startPoint y: 340, endPoint x: 388, endPoint y: 357, distance: 25.6
click at [388, 357] on span "Cantidad máxima de reservas" at bounding box center [398, 345] width 87 height 24
click at [404, 362] on div "Horario mínimo Sin límite establecido × 20:15 × Horario máximo Sin límite estab…" at bounding box center [553, 292] width 411 height 161
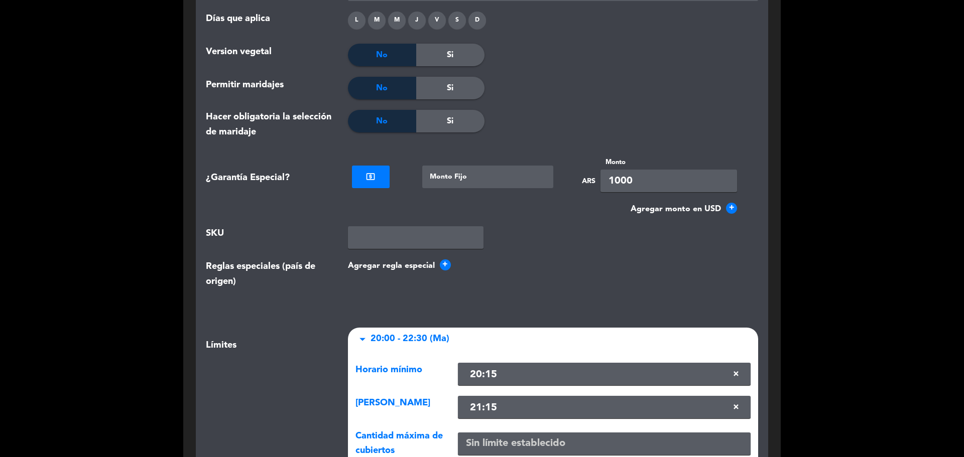
scroll to position [2510, 0]
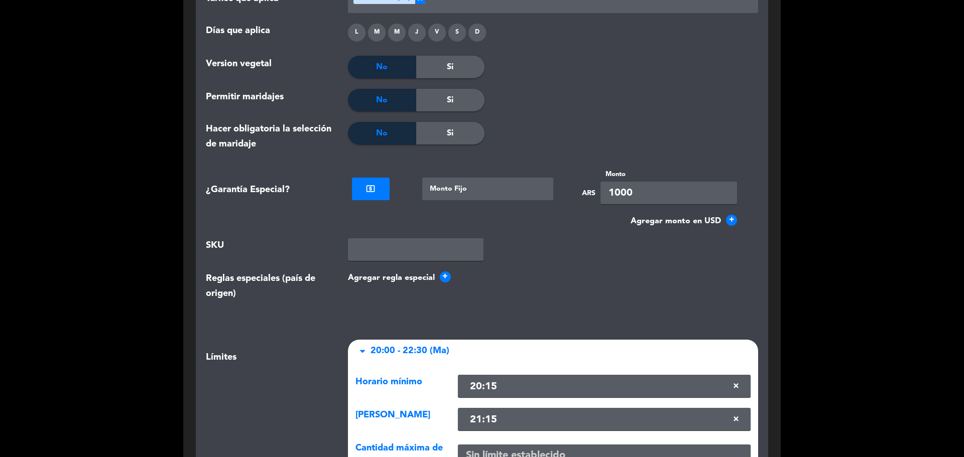
click at [432, 279] on button "Agregar regla especial +" at bounding box center [553, 278] width 411 height 13
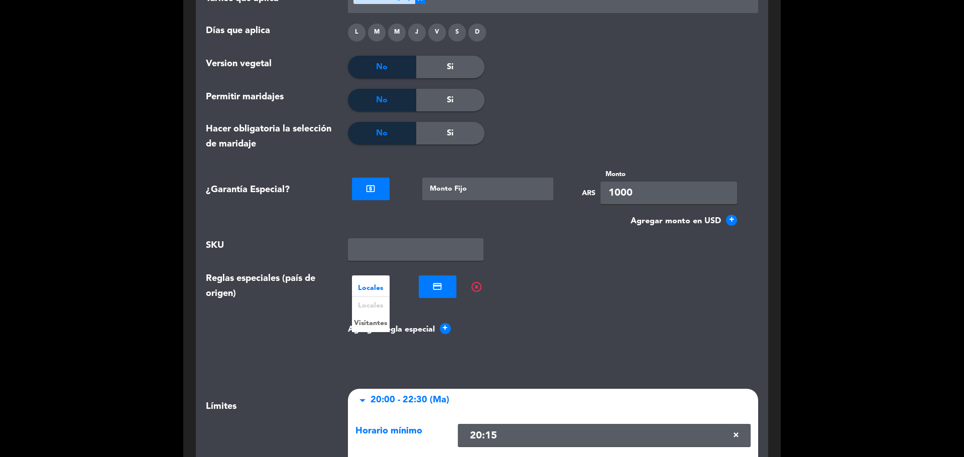
click at [366, 291] on div at bounding box center [371, 287] width 38 height 12
click at [369, 318] on div "Visitantes" at bounding box center [371, 324] width 38 height 18
click at [448, 289] on div at bounding box center [438, 286] width 38 height 12
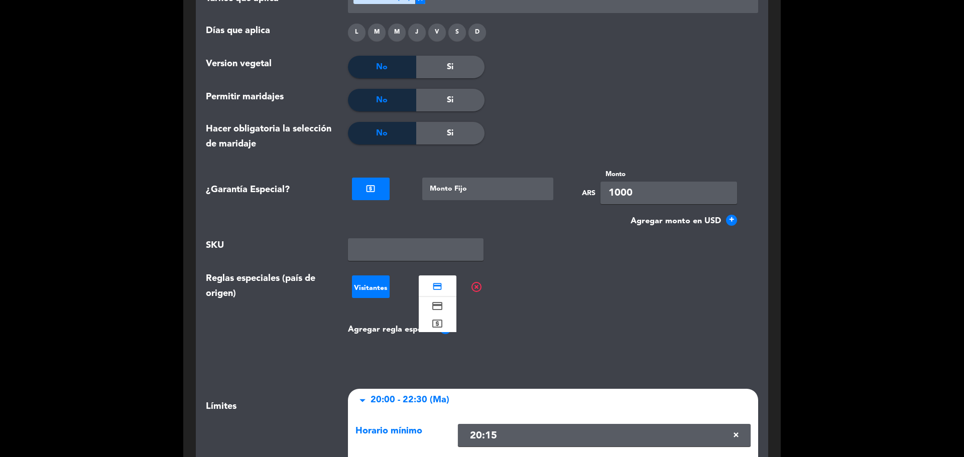
click at [377, 298] on ng-select "NO Visitantes ×" at bounding box center [371, 287] width 46 height 31
click at [278, 284] on span "Reglas especiales (país de origen)" at bounding box center [269, 311] width 127 height 79
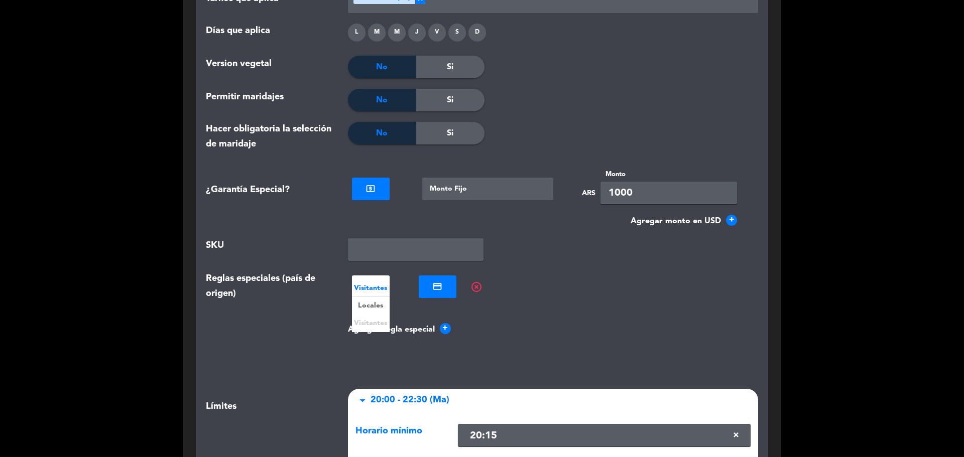
click at [360, 288] on div at bounding box center [371, 287] width 38 height 12
click at [366, 306] on b "Locales" at bounding box center [370, 306] width 25 height 12
click at [441, 290] on div at bounding box center [438, 286] width 38 height 12
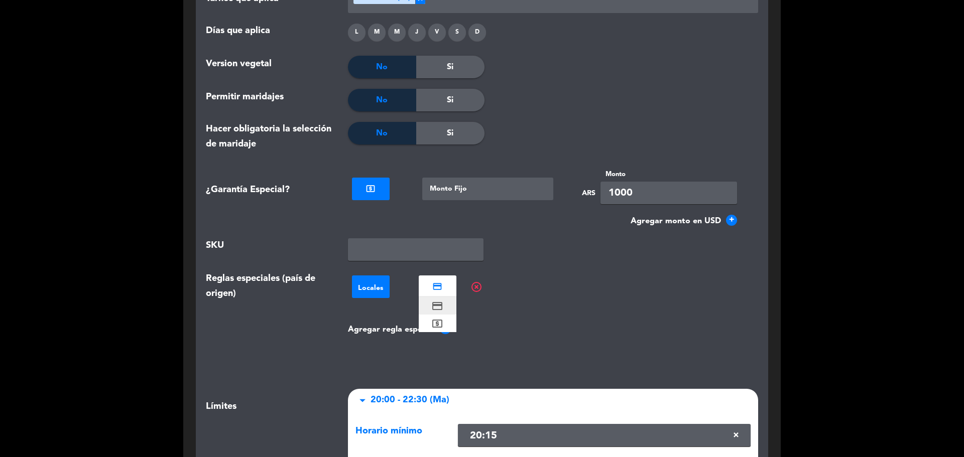
click at [436, 313] on div "credit_card" at bounding box center [438, 306] width 38 height 18
click at [443, 330] on span "+" at bounding box center [445, 328] width 11 height 11
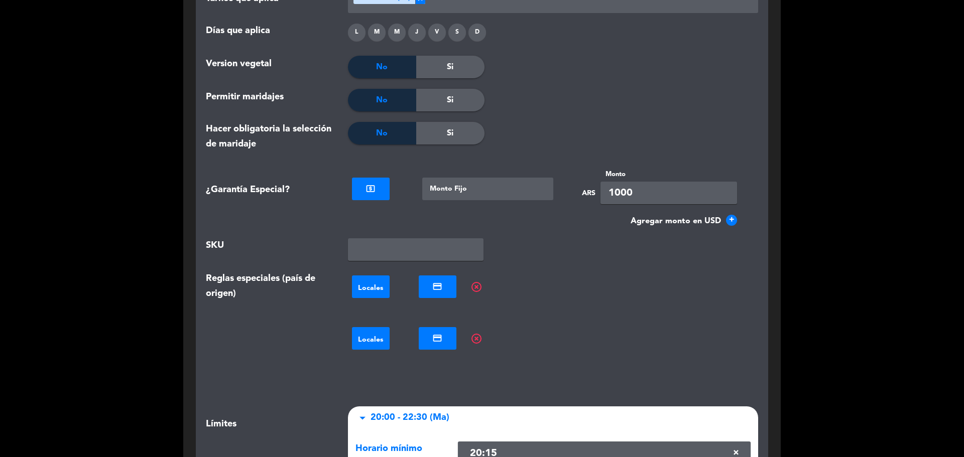
click at [373, 331] on div "NO Locales ×" at bounding box center [371, 338] width 38 height 23
click at [380, 373] on b "Visitantes" at bounding box center [370, 376] width 33 height 12
click at [427, 338] on div at bounding box center [438, 338] width 38 height 12
click at [435, 371] on icon "local_atm" at bounding box center [437, 376] width 12 height 12
click at [544, 369] on div "NO Locales × NO credit_card × highlight_off NO Visitantes × NO local_atm × high…" at bounding box center [553, 323] width 426 height 103
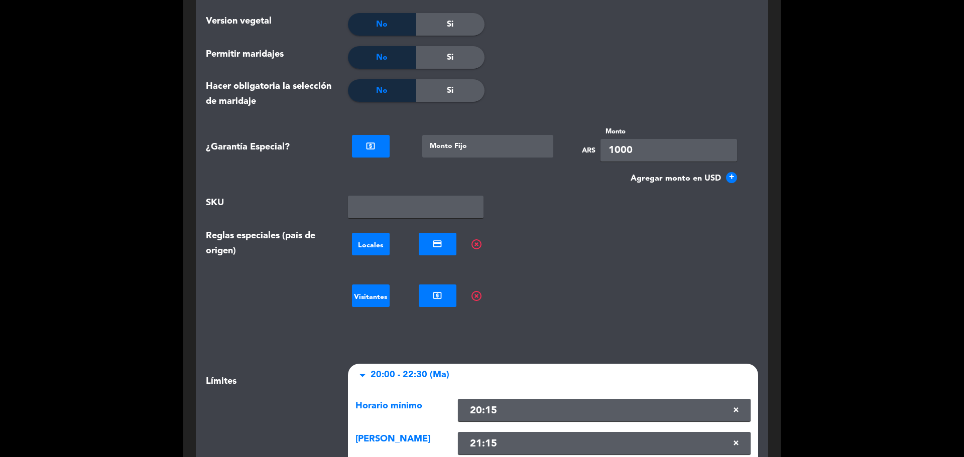
scroll to position [2561, 0]
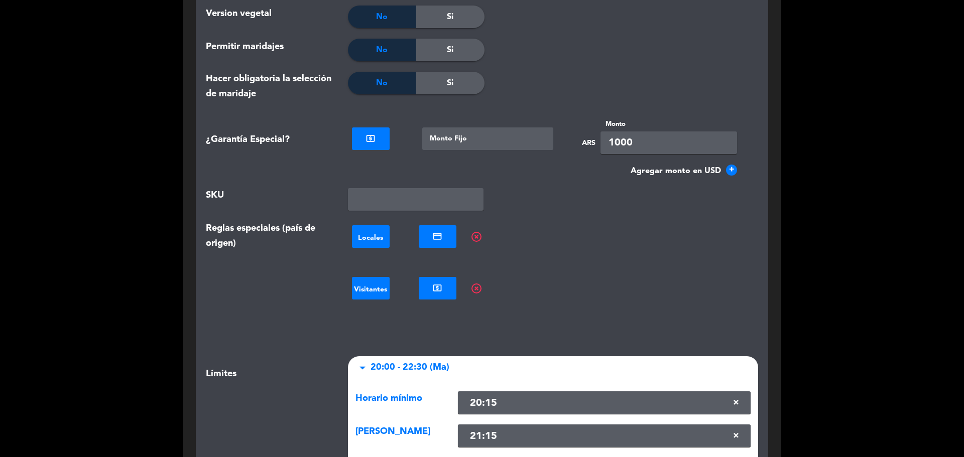
click at [478, 289] on span "highlight_off" at bounding box center [476, 289] width 12 height 12
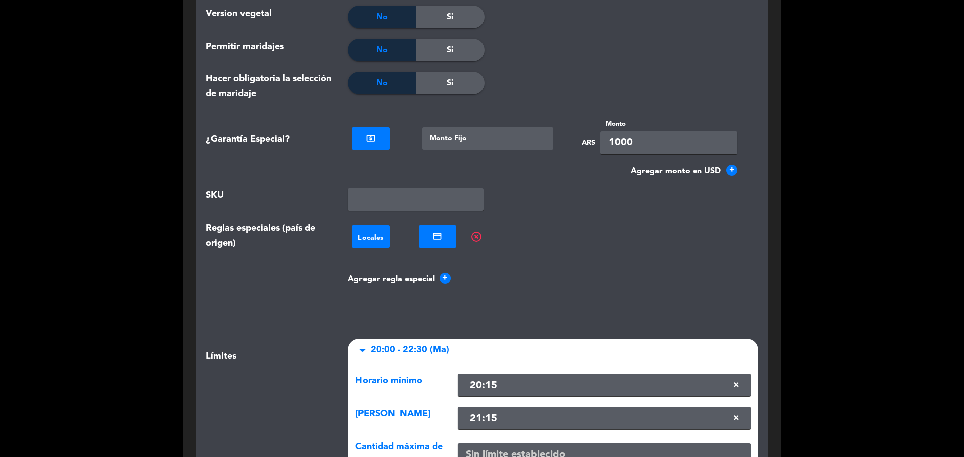
click at [476, 237] on span "highlight_off" at bounding box center [476, 237] width 12 height 12
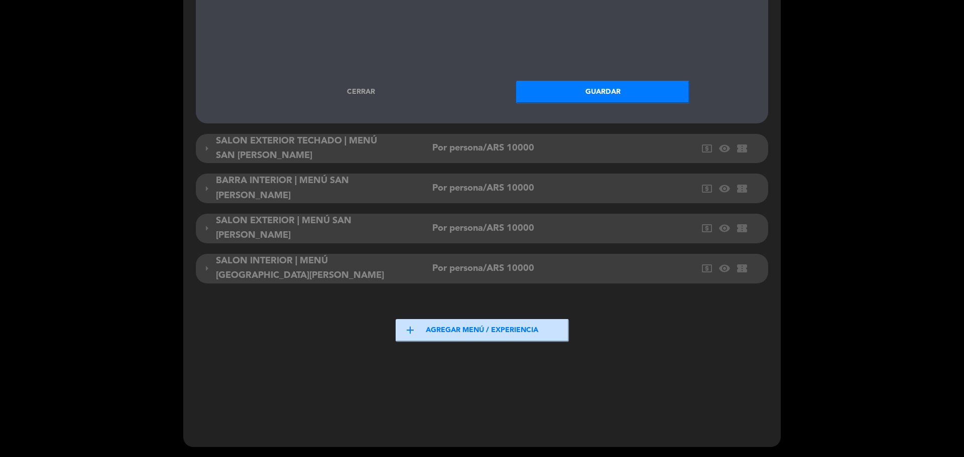
scroll to position [3045, 964]
